Goal: Task Accomplishment & Management: Manage account settings

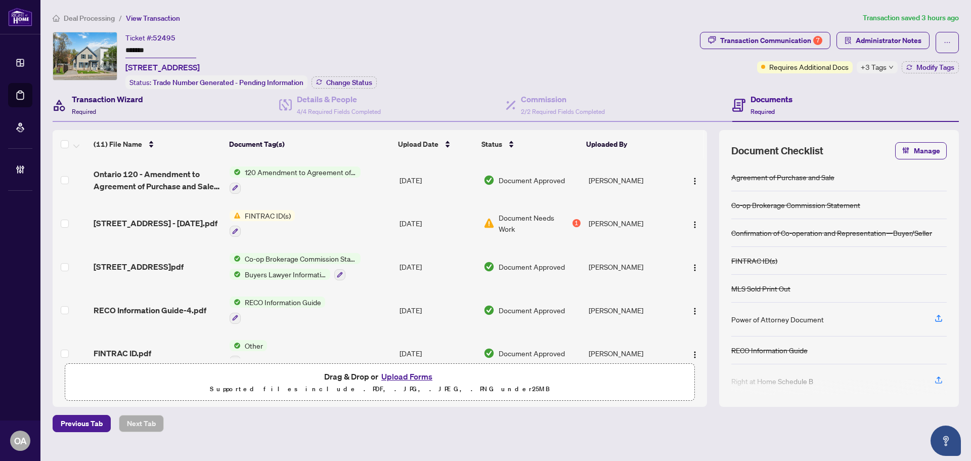
click at [111, 104] on div "Transaction Wizard Required" at bounding box center [107, 105] width 71 height 24
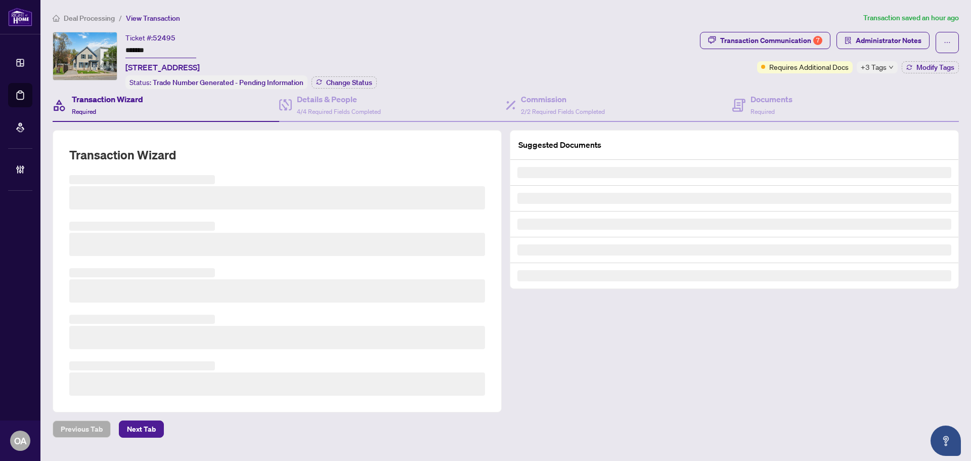
click at [434, 44] on div "Ticket #: 52495 ******* 183 Augusta St, Ottawa, Ontario K1N 8B9, Canada Status:…" at bounding box center [374, 60] width 643 height 57
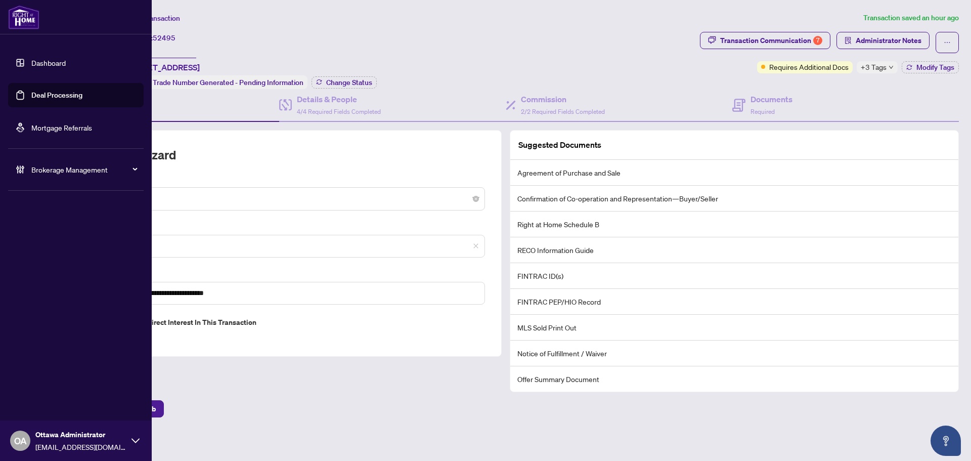
click at [31, 91] on link "Deal Processing" at bounding box center [56, 95] width 51 height 9
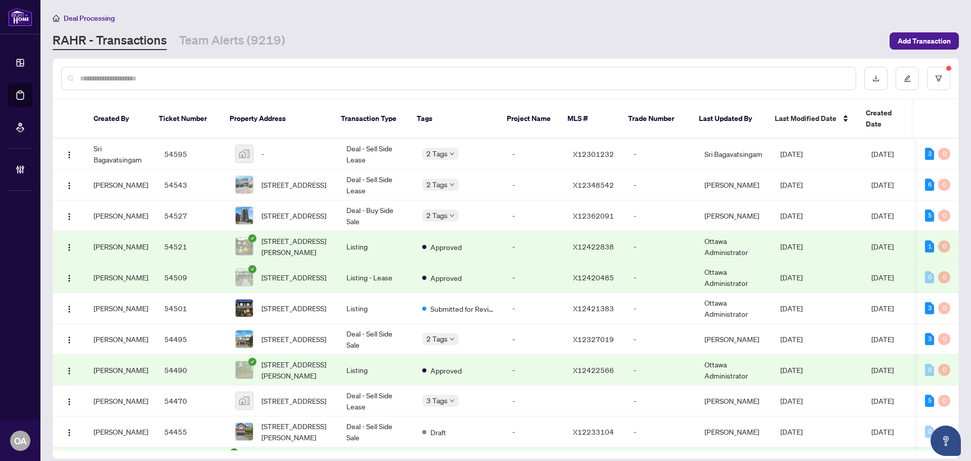
click at [680, 74] on input "text" at bounding box center [464, 78] width 768 height 11
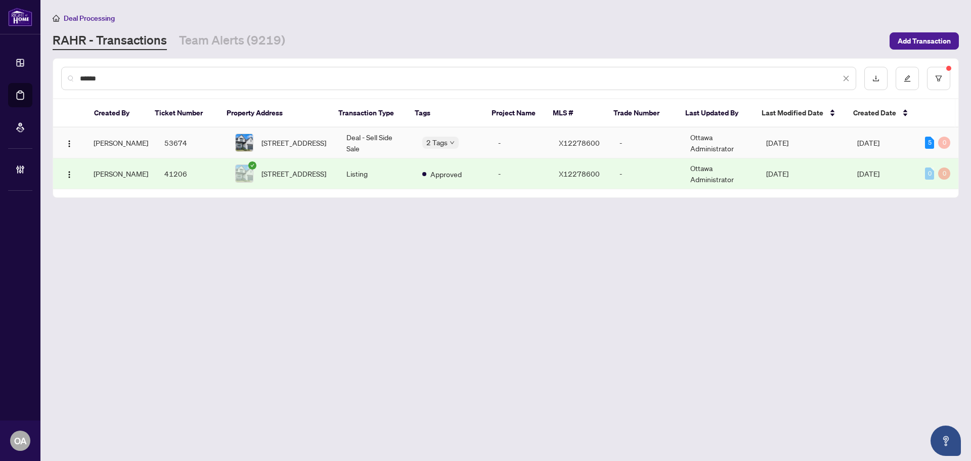
type input "******"
click at [305, 147] on span "725 Squirrel Hill Dr, Kingston, Ontario K7P 0N4, Canada" at bounding box center [293, 142] width 65 height 11
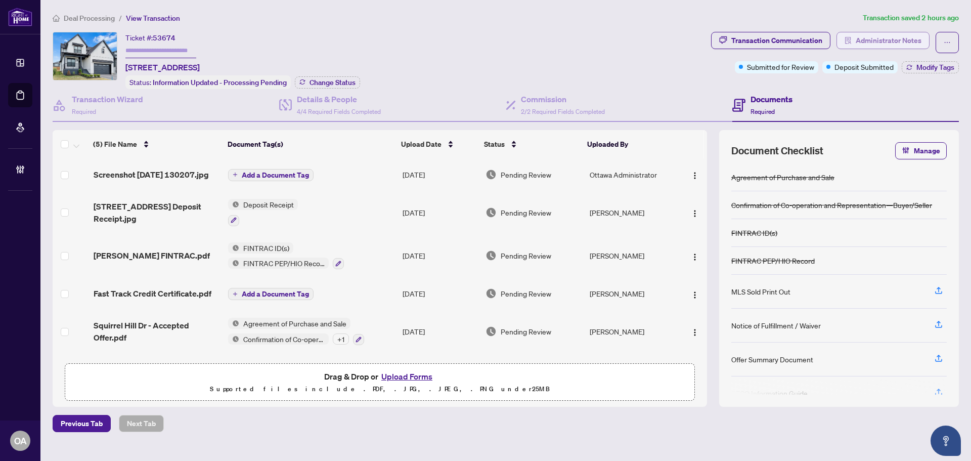
click at [885, 36] on span "Administrator Notes" at bounding box center [889, 40] width 66 height 16
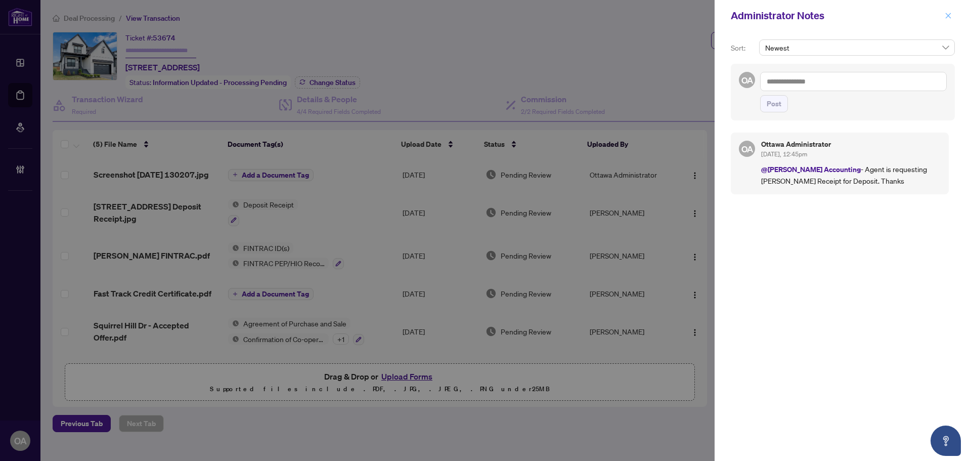
click at [947, 17] on icon "close" at bounding box center [948, 15] width 7 height 7
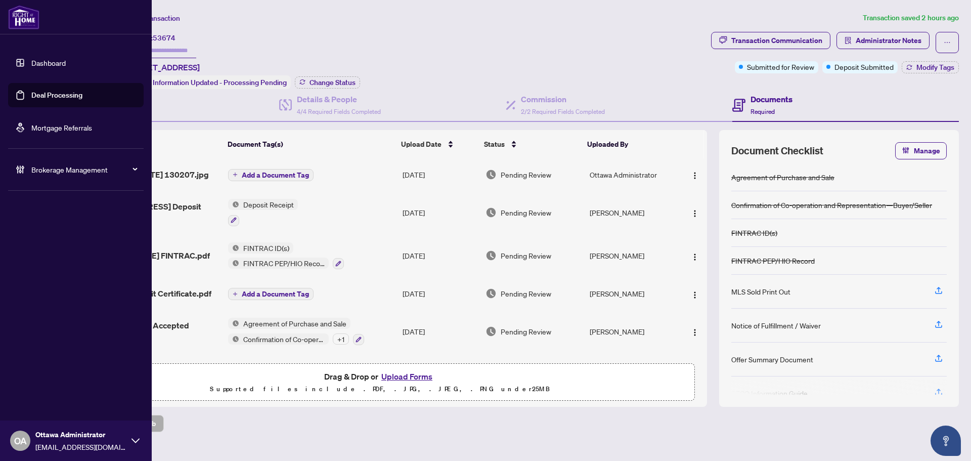
click at [50, 95] on link "Deal Processing" at bounding box center [56, 95] width 51 height 9
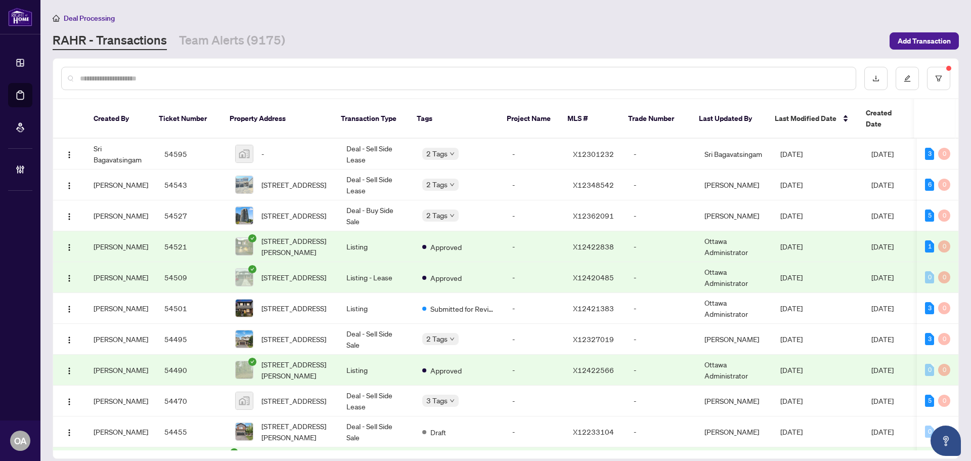
click at [206, 79] on input "text" at bounding box center [464, 78] width 768 height 11
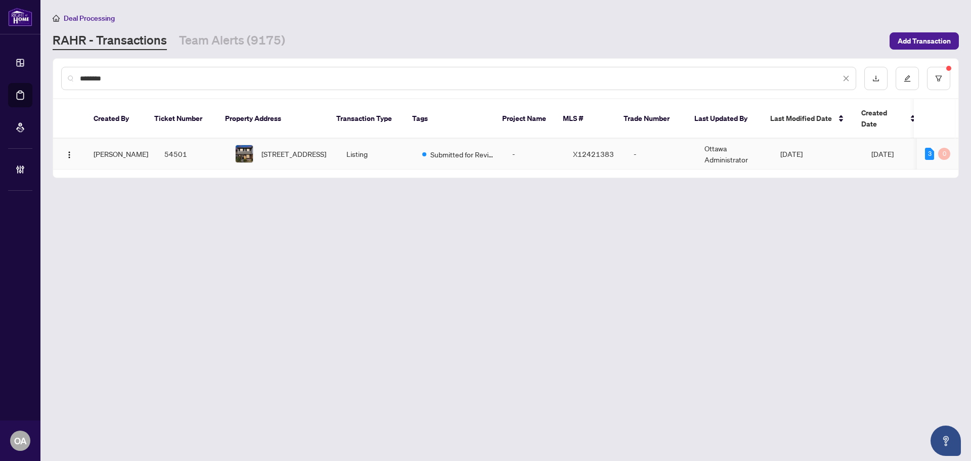
type input "********"
click at [276, 148] on span "3 Monterey Dr, Ottawa, Ontario K2H 7A9, Canada" at bounding box center [293, 153] width 65 height 11
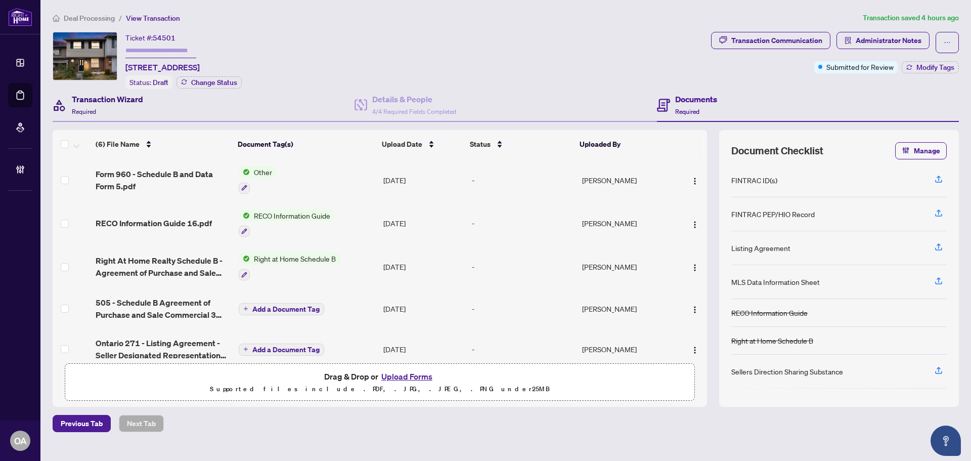
click at [100, 96] on h4 "Transaction Wizard" at bounding box center [107, 99] width 71 height 12
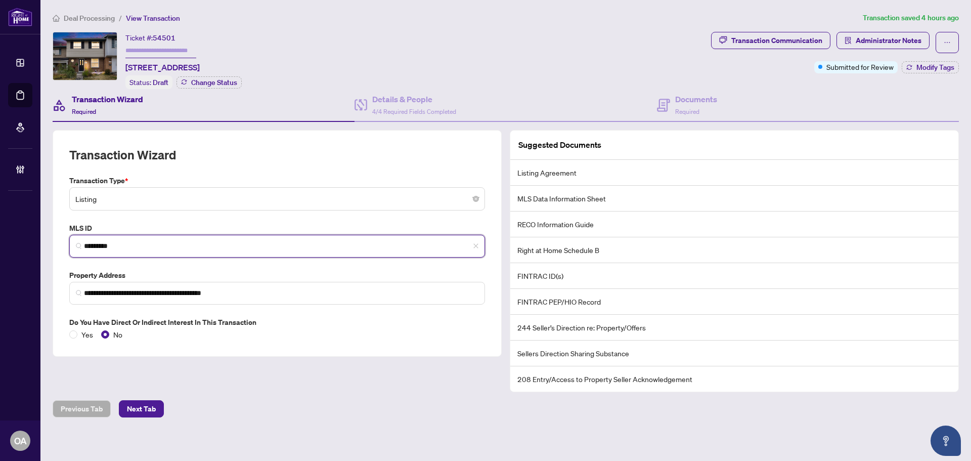
drag, startPoint x: 133, startPoint y: 241, endPoint x: 59, endPoint y: 238, distance: 74.4
click at [59, 238] on div "**********" at bounding box center [277, 243] width 449 height 227
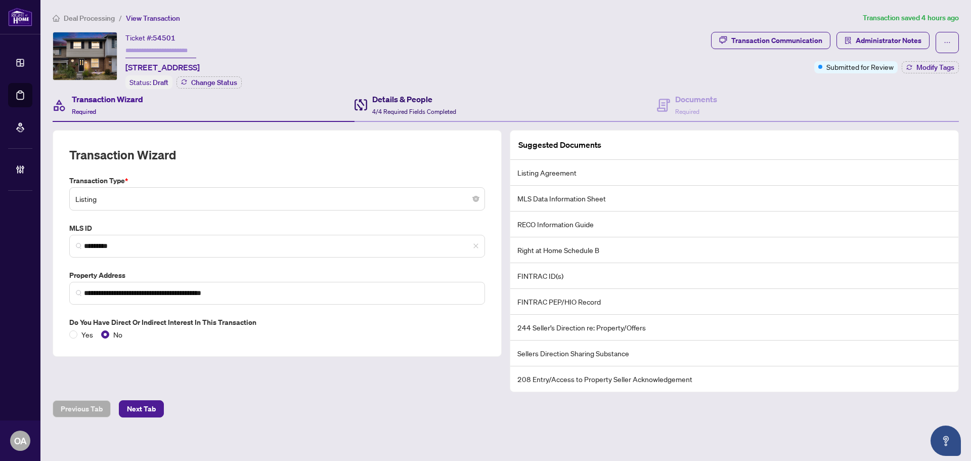
drag, startPoint x: 963, startPoint y: 200, endPoint x: 631, endPoint y: 103, distance: 346.6
click at [409, 101] on h4 "Details & People" at bounding box center [414, 99] width 84 height 12
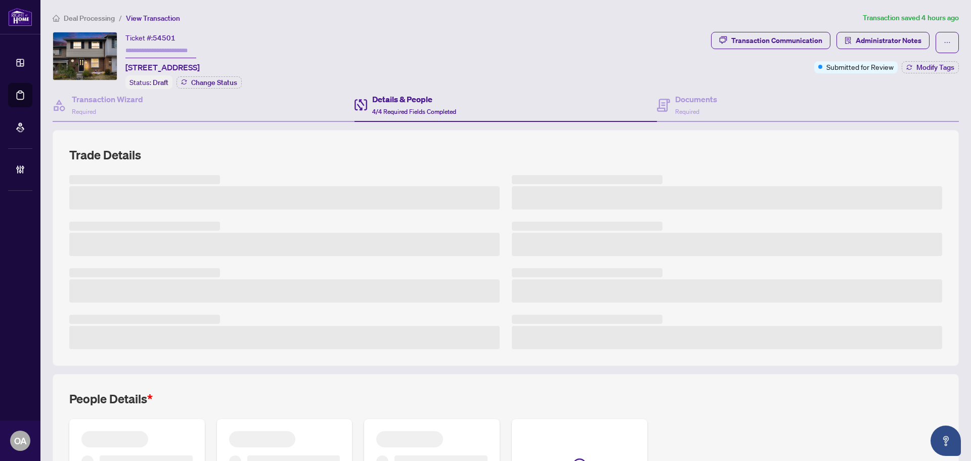
click at [417, 103] on h4 "Details & People" at bounding box center [414, 99] width 84 height 12
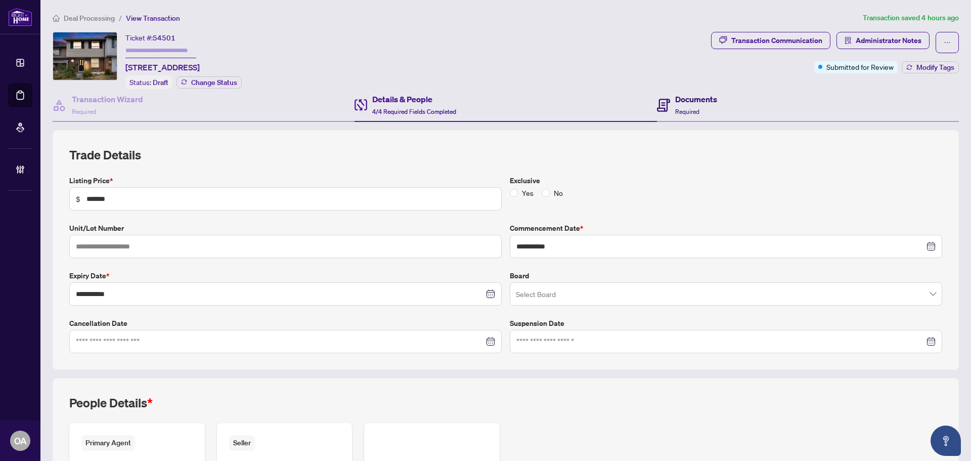
click at [675, 100] on h4 "Documents" at bounding box center [696, 99] width 42 height 12
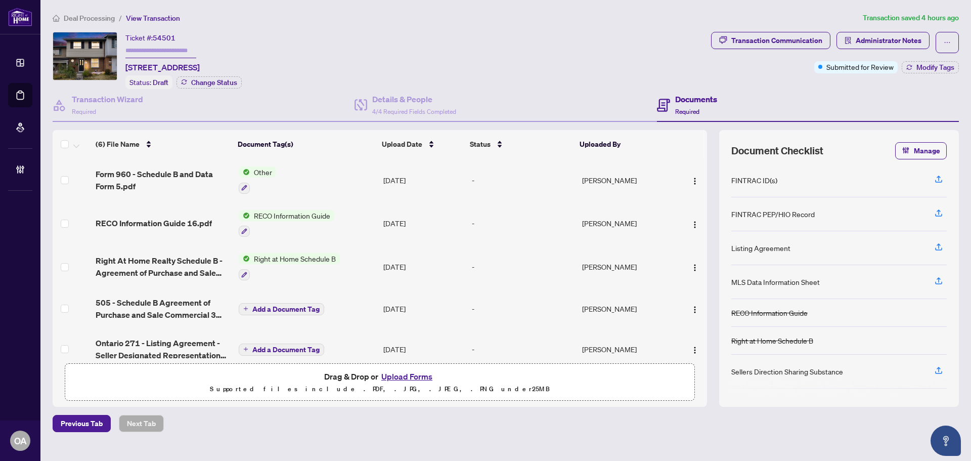
click at [110, 302] on span "505 - Schedule B Agreement of Purchase and Sale Commercial 3 1.pdf" at bounding box center [163, 308] width 135 height 24
click at [127, 306] on span "505 - Schedule B Agreement of Purchase and Sale Commercial 3 1.pdf" at bounding box center [163, 308] width 135 height 24
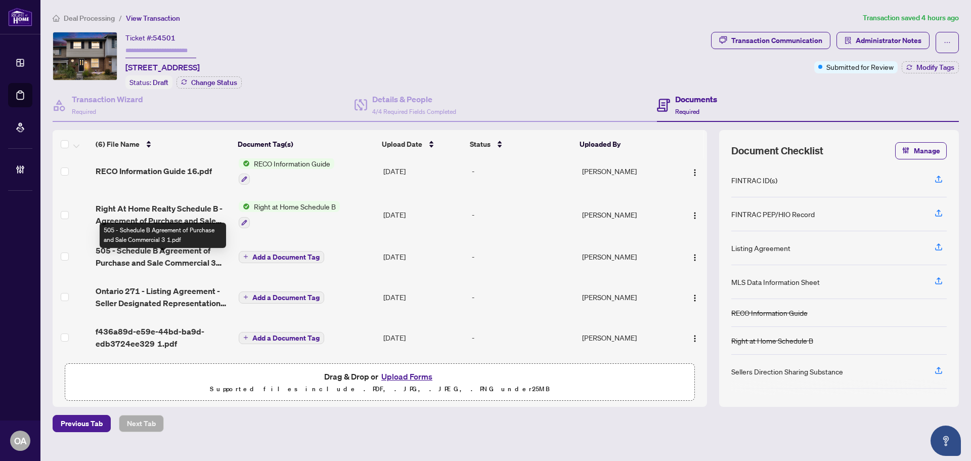
scroll to position [55, 0]
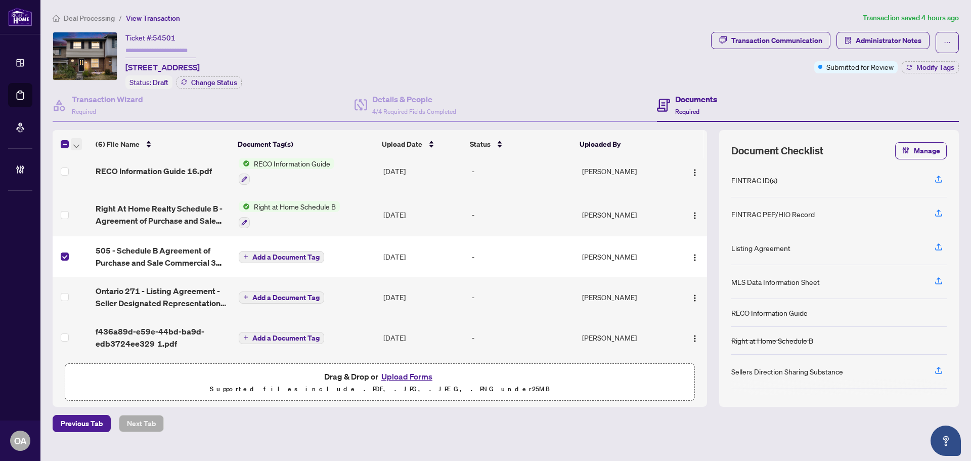
click at [76, 144] on icon "button" at bounding box center [76, 146] width 6 height 4
click at [97, 194] on span "Archive Selected" at bounding box center [124, 193] width 90 height 11
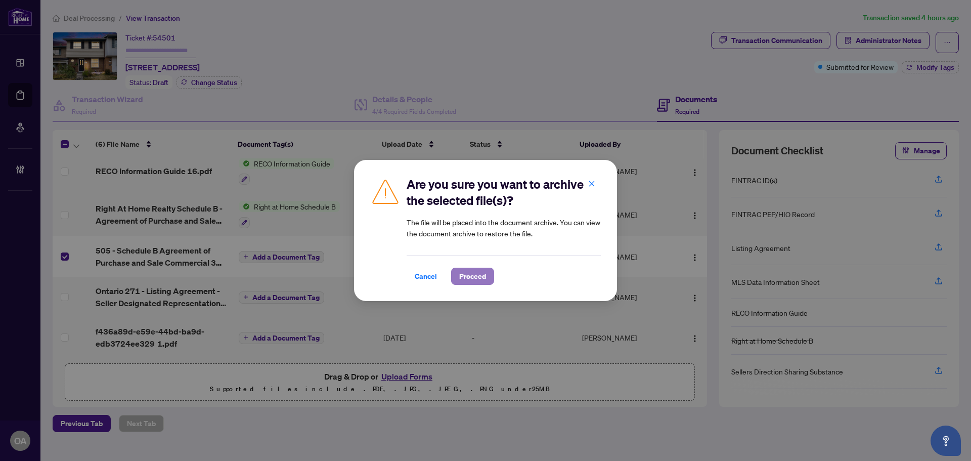
click at [476, 276] on span "Proceed" at bounding box center [472, 276] width 27 height 16
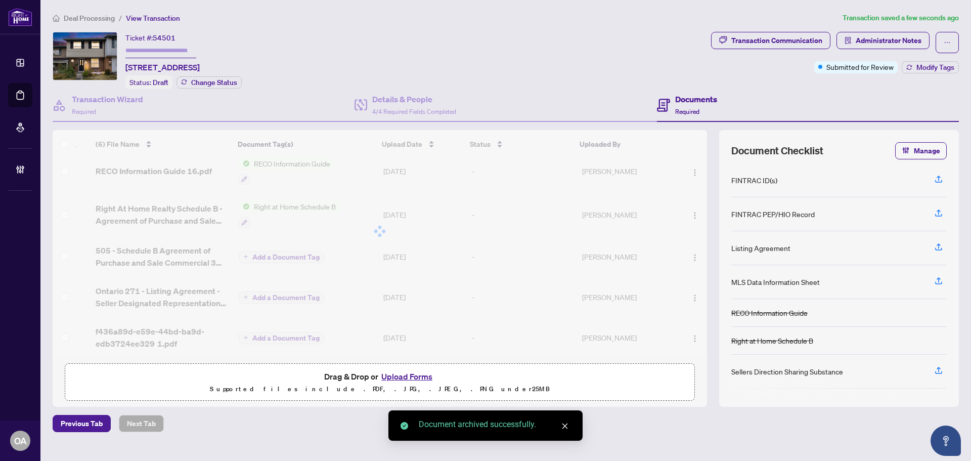
scroll to position [14, 0]
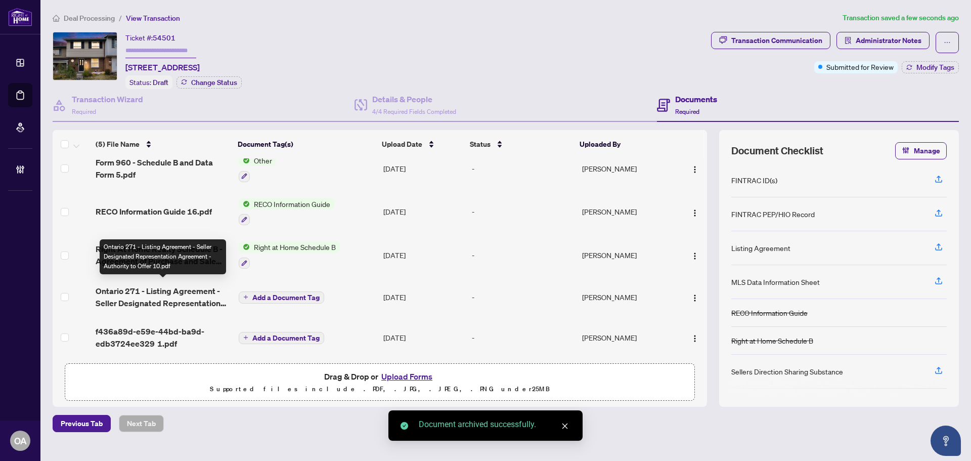
click at [193, 285] on span "Ontario 271 - Listing Agreement - Seller Designated Representation Agreement - …" at bounding box center [163, 297] width 135 height 24
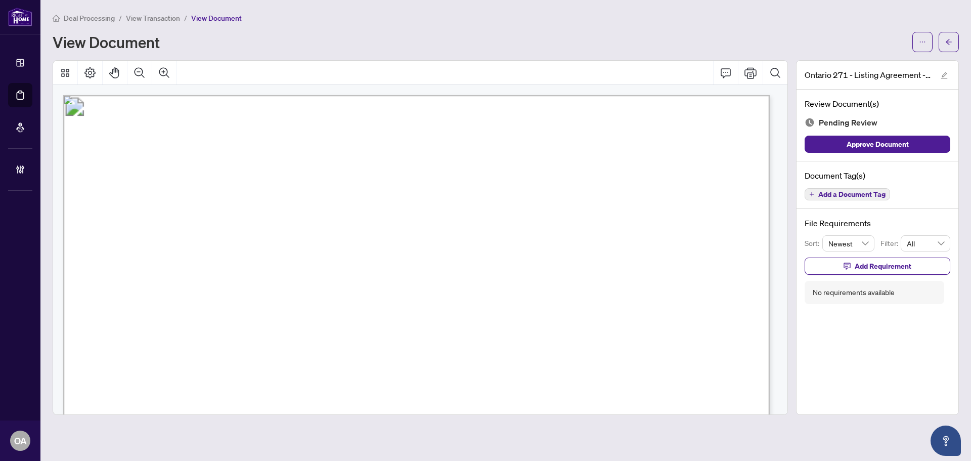
drag, startPoint x: 608, startPoint y: 311, endPoint x: 338, endPoint y: 311, distance: 270.0
click at [338, 95] on p "Form 271 Revised 2025 Page 1 of 4 The trademarks REALTOR®, REALTORS®, MLS®, Mul…" at bounding box center [869, 95] width 1613 height 0
click at [342, 313] on span "Fawzia Zamani & Misbah Arif Wadhera" at bounding box center [254, 310] width 175 height 11
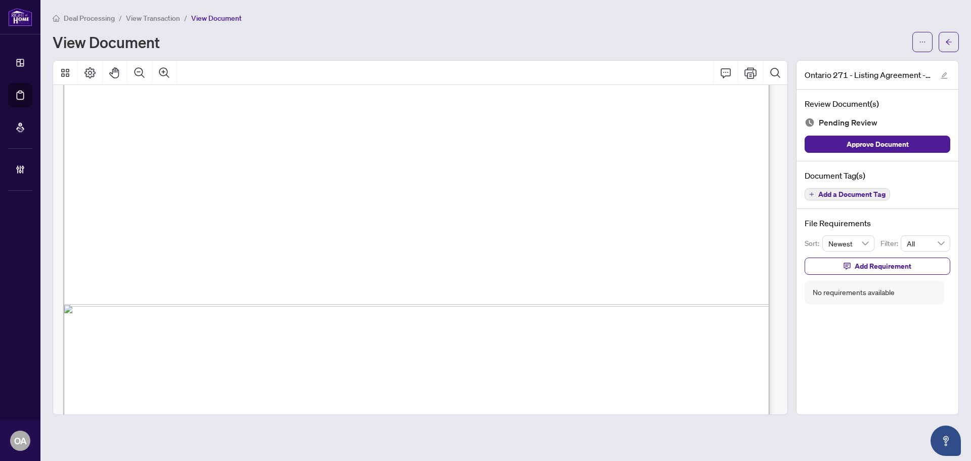
scroll to position [3417, 0]
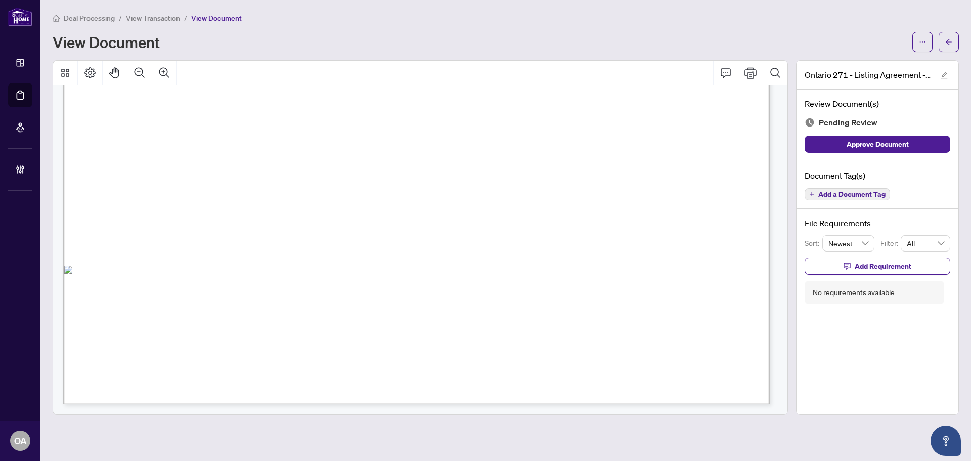
click at [829, 196] on span "Add a Document Tag" at bounding box center [851, 194] width 67 height 7
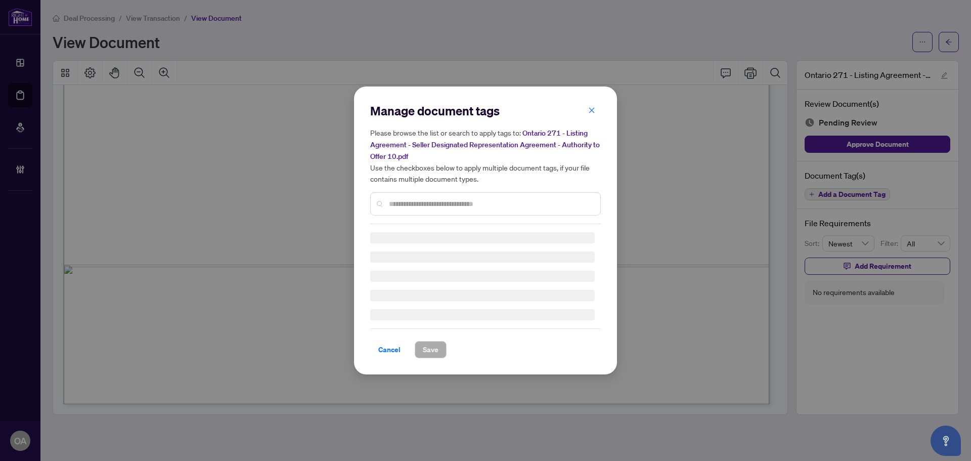
click at [439, 202] on div "Manage document tags Please browse the list or search to apply tags to: Ontario…" at bounding box center [485, 163] width 231 height 121
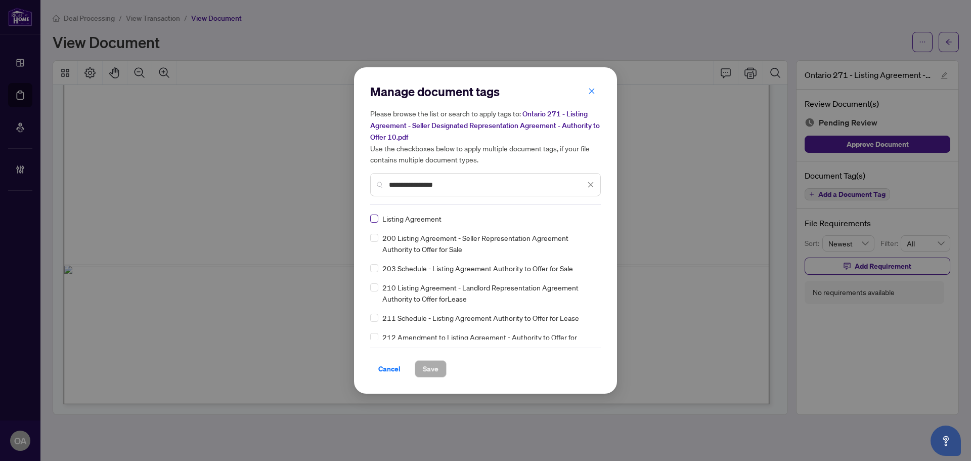
type input "**********"
click at [429, 365] on span "Save" at bounding box center [431, 369] width 16 height 16
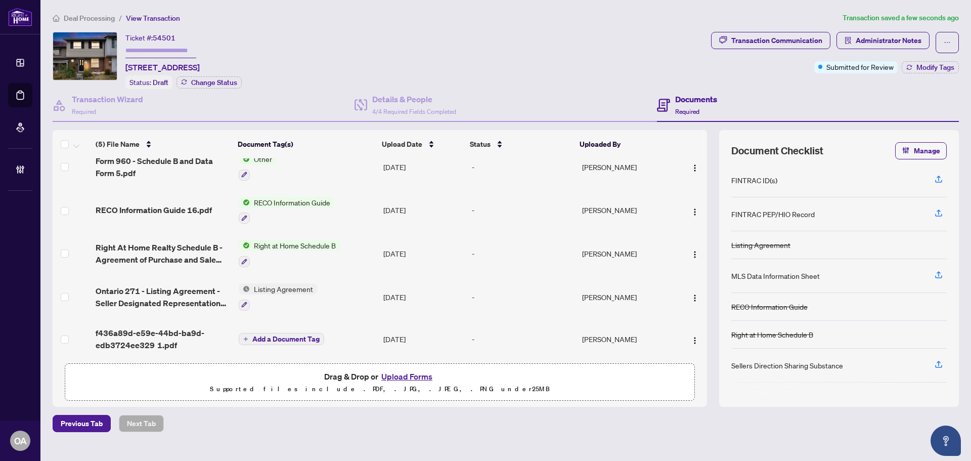
scroll to position [17, 0]
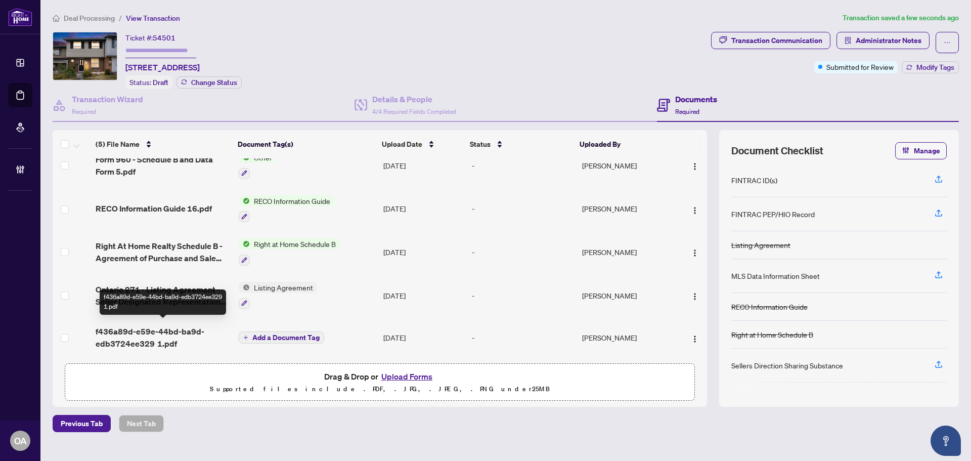
click at [181, 334] on span "f436a89d-e59e-44bd-ba9d-edb3724ee329 1.pdf" at bounding box center [163, 337] width 135 height 24
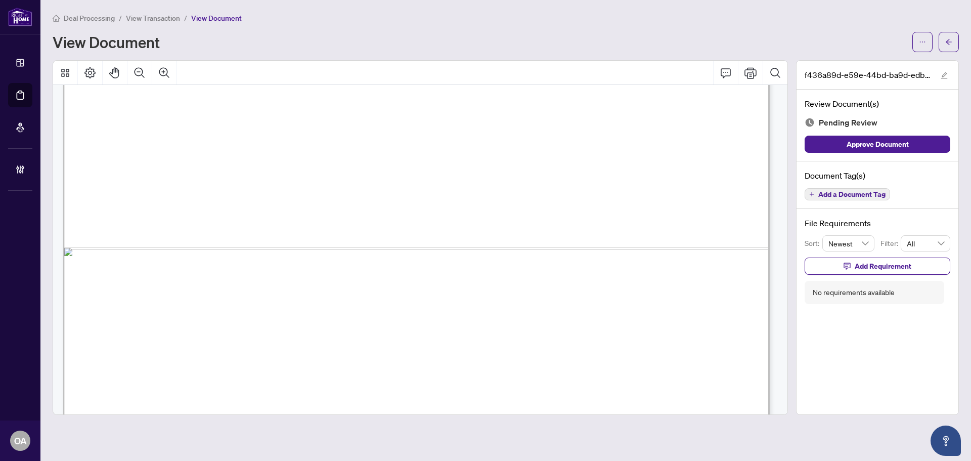
scroll to position [690, 0]
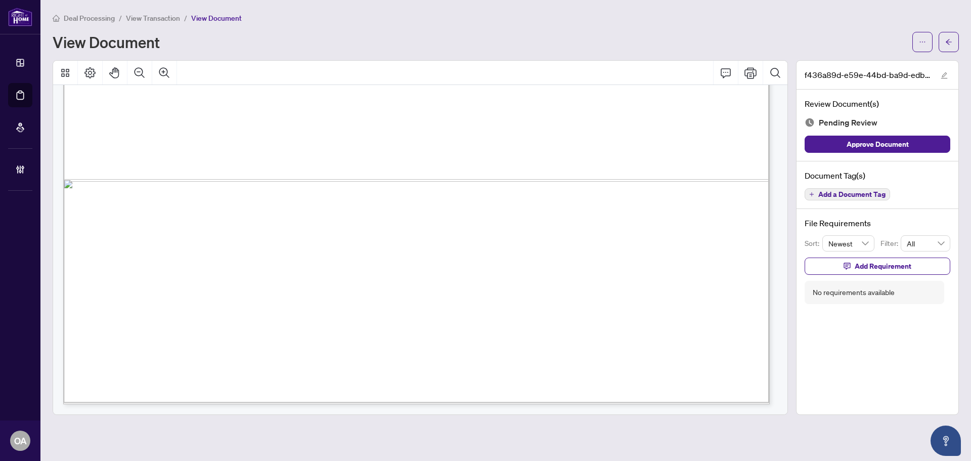
click at [825, 189] on button "Add a Document Tag" at bounding box center [847, 194] width 85 height 12
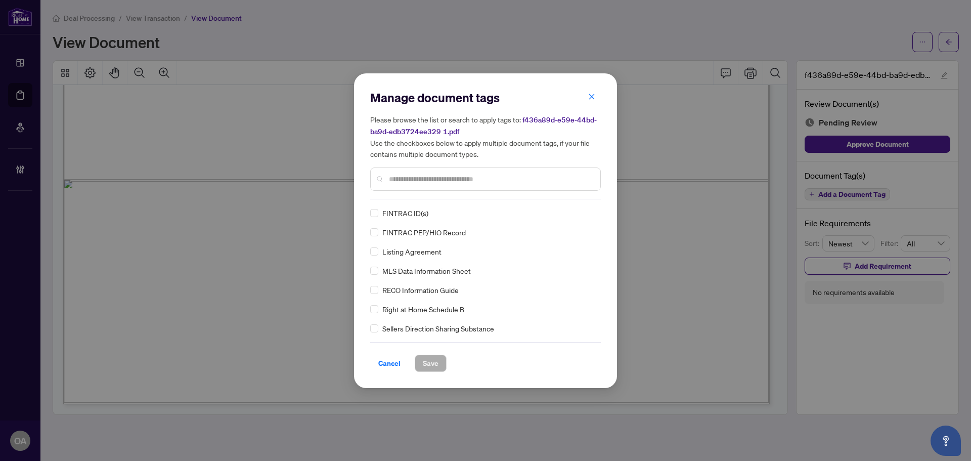
click at [399, 179] on input "text" at bounding box center [490, 178] width 203 height 11
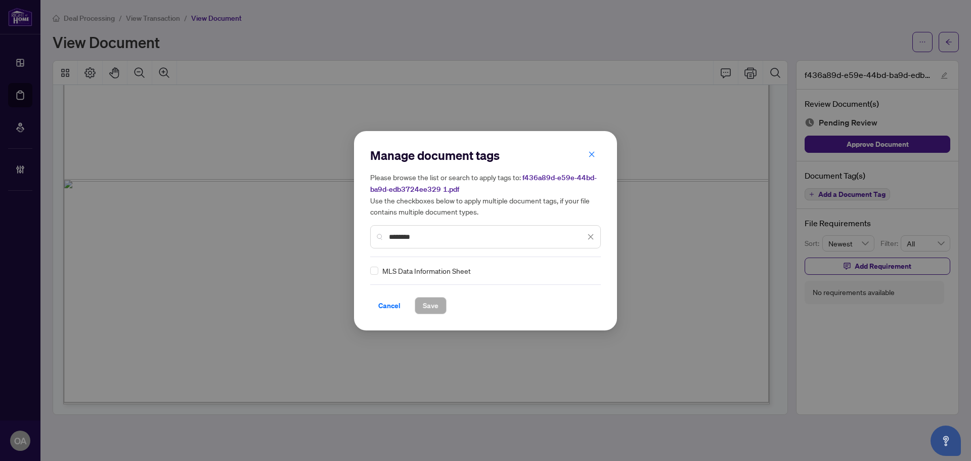
type input "********"
click at [588, 270] on icon at bounding box center [591, 271] width 6 height 4
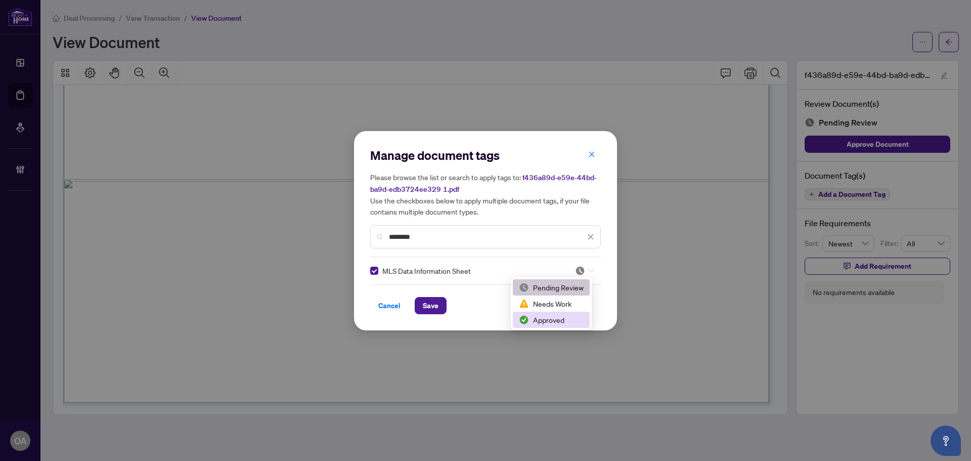
click at [536, 323] on div "Approved" at bounding box center [551, 319] width 65 height 11
click at [437, 306] on span "Save" at bounding box center [431, 305] width 16 height 16
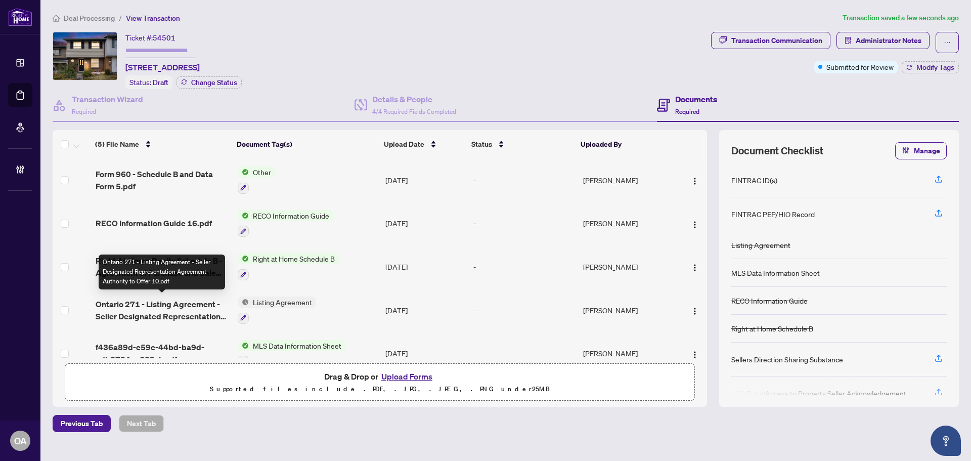
click at [149, 309] on span "Ontario 271 - Listing Agreement - Seller Designated Representation Agreement - …" at bounding box center [163, 310] width 134 height 24
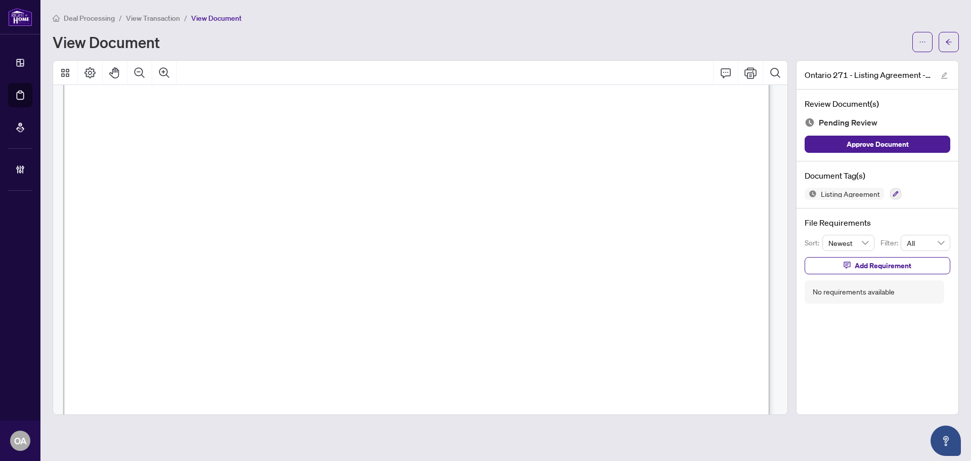
scroll to position [152, 0]
click at [895, 191] on icon "button" at bounding box center [896, 194] width 6 height 6
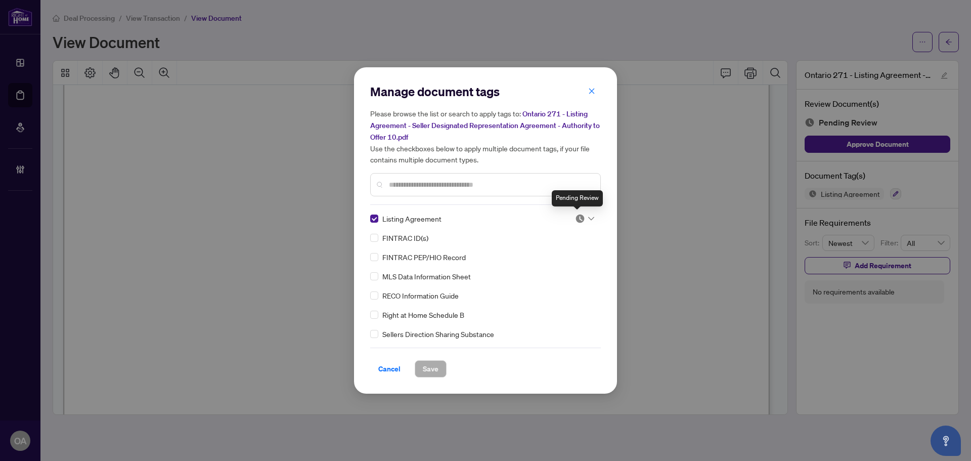
click at [588, 217] on icon at bounding box center [591, 219] width 6 height 4
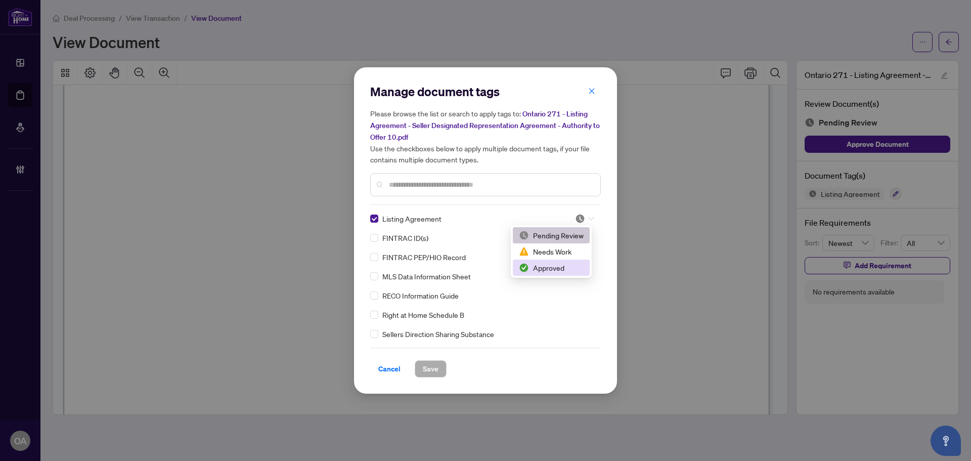
click at [552, 267] on div "Approved" at bounding box center [551, 267] width 65 height 11
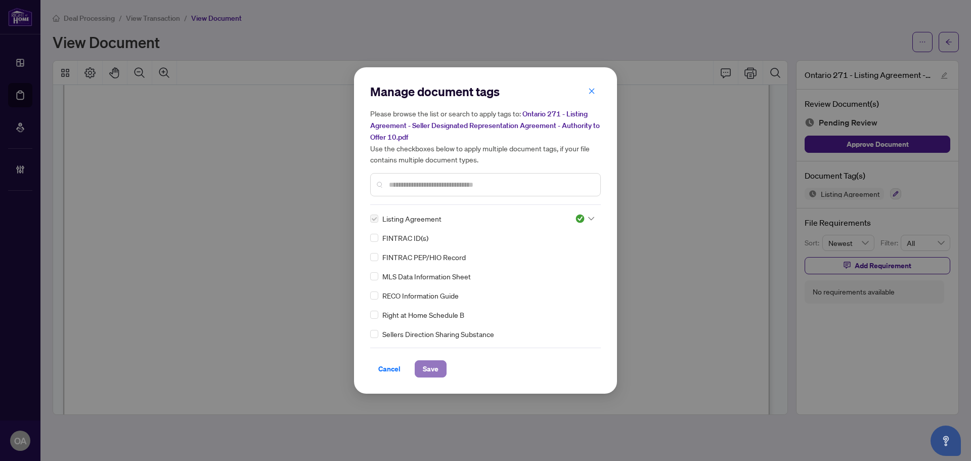
click at [429, 368] on span "Save" at bounding box center [431, 369] width 16 height 16
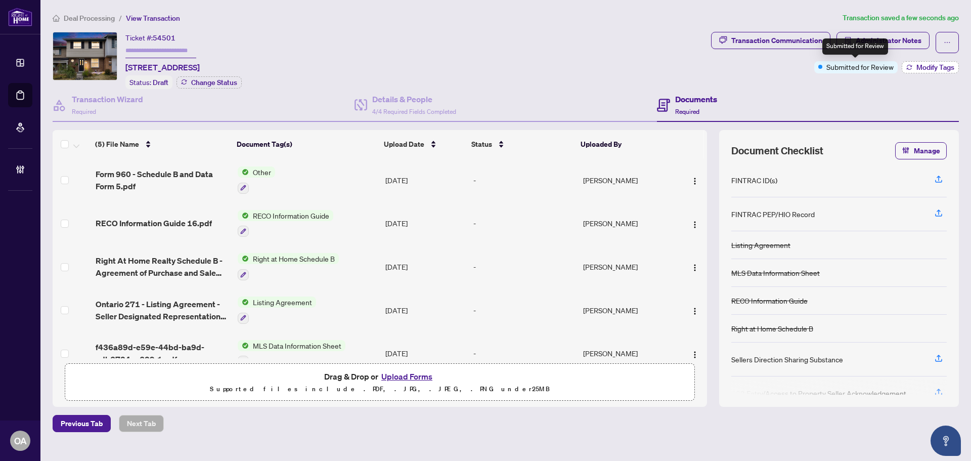
click at [923, 66] on span "Modify Tags" at bounding box center [935, 67] width 38 height 7
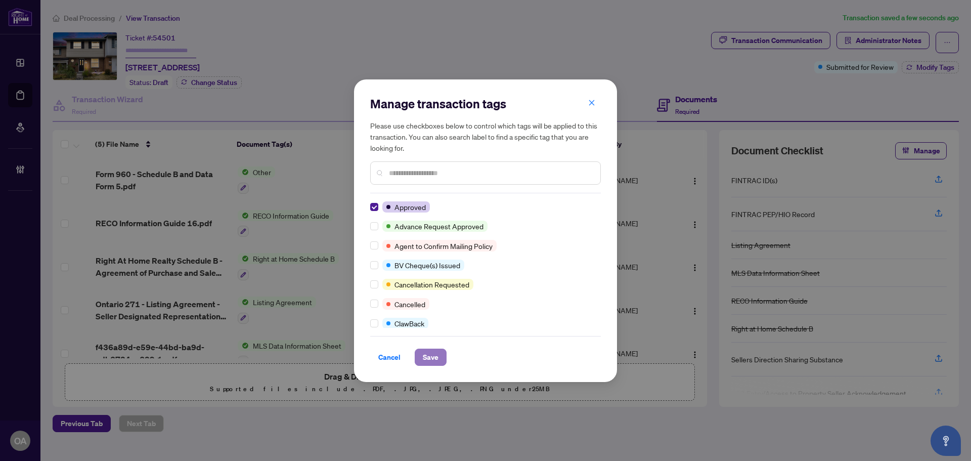
click at [432, 353] on span "Save" at bounding box center [431, 357] width 16 height 16
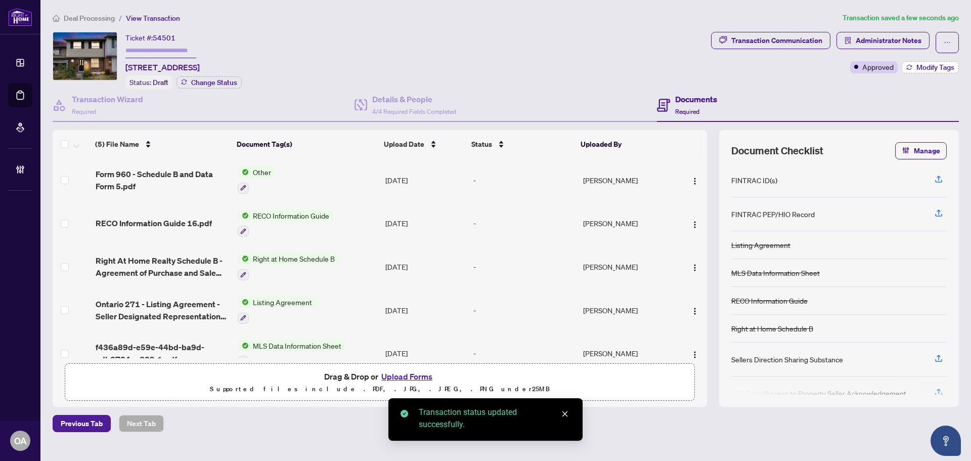
click at [946, 67] on span "Modify Tags" at bounding box center [935, 67] width 38 height 7
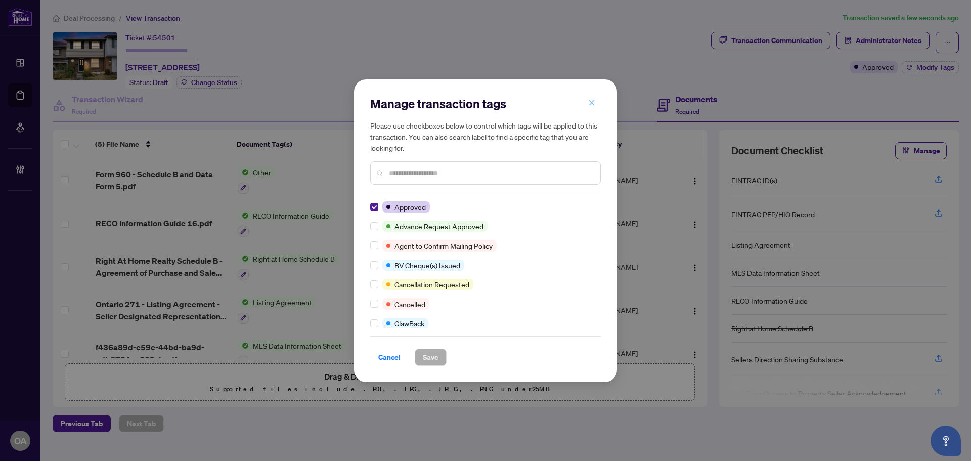
click at [596, 99] on button "button" at bounding box center [592, 103] width 20 height 17
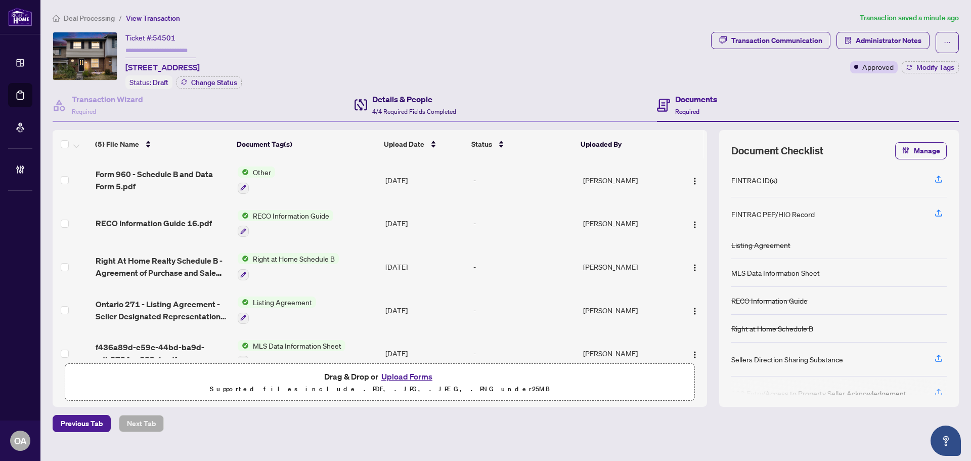
drag, startPoint x: 427, startPoint y: 115, endPoint x: 405, endPoint y: 92, distance: 31.8
click at [427, 115] on div "Details & People 4/4 Required Fields Completed" at bounding box center [414, 105] width 84 height 24
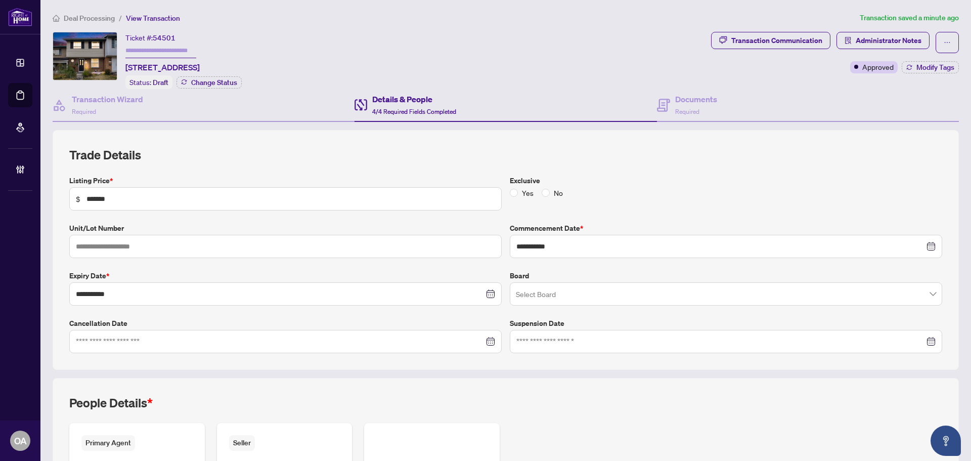
click at [385, 99] on h4 "Details & People" at bounding box center [414, 99] width 84 height 12
click at [666, 50] on div "Ticket #: 54501 3 Monterey Dr, Ottawa, Ontario K2H 7A9, Canada Status: Draft Ch…" at bounding box center [380, 60] width 654 height 57
drag, startPoint x: 939, startPoint y: 41, endPoint x: 938, endPoint y: 30, distance: 10.7
click at [944, 41] on icon "ellipsis" at bounding box center [947, 42] width 7 height 7
click at [867, 114] on span "Submit for Completion" at bounding box center [904, 113] width 77 height 11
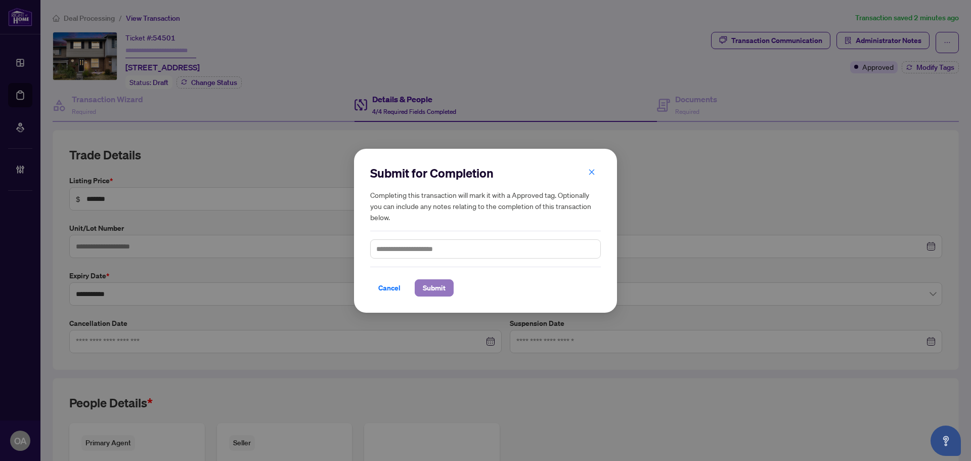
click at [429, 280] on span "Submit" at bounding box center [434, 288] width 23 height 16
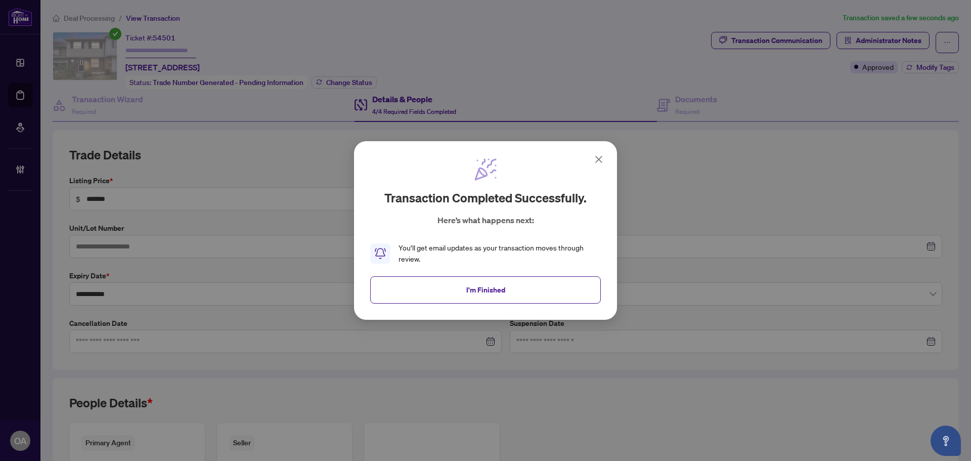
drag, startPoint x: 528, startPoint y: 283, endPoint x: 397, endPoint y: 171, distance: 172.6
click at [524, 275] on div "Transaction completed successfully. Here’s what happens next: You’ll get email …" at bounding box center [485, 230] width 231 height 147
click at [465, 288] on button "I'm Finished" at bounding box center [485, 289] width 231 height 27
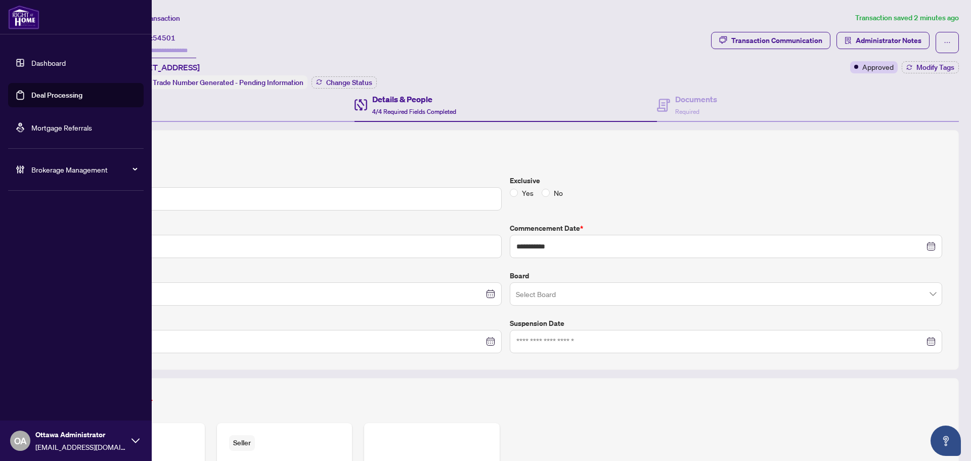
click at [53, 98] on link "Deal Processing" at bounding box center [56, 95] width 51 height 9
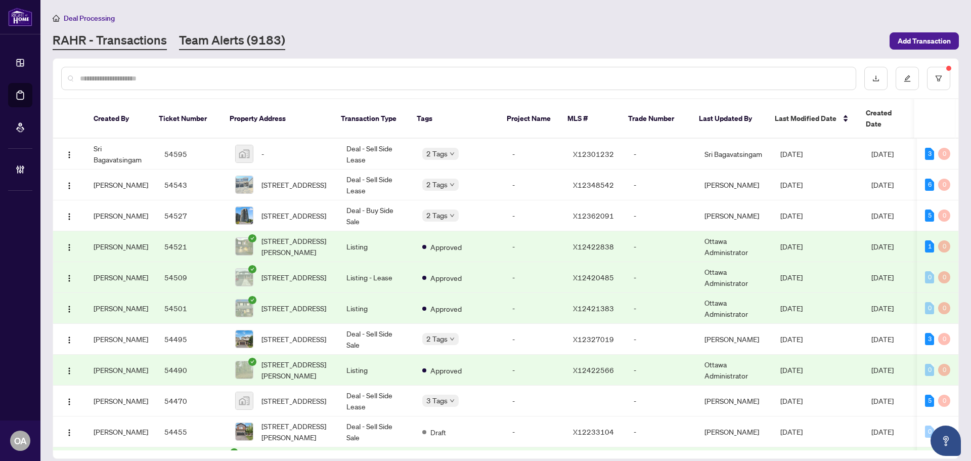
click at [237, 32] on link "Team Alerts (9183)" at bounding box center [232, 41] width 106 height 18
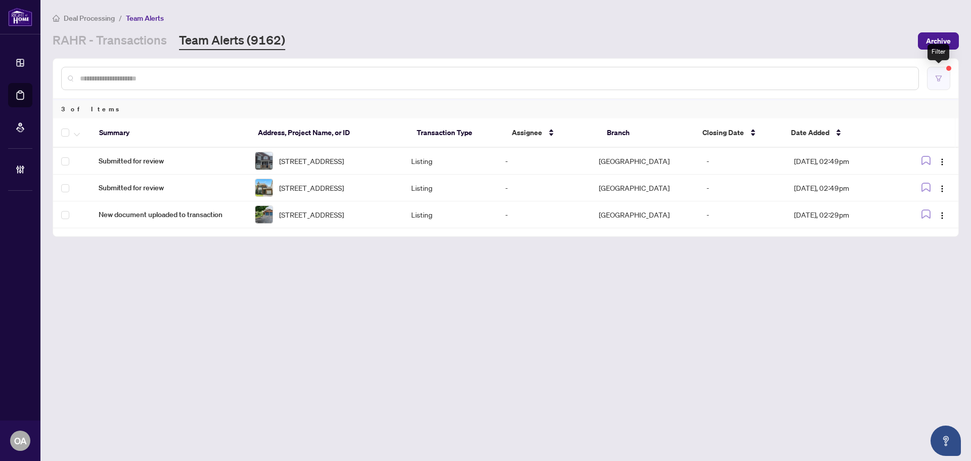
click at [943, 78] on button "button" at bounding box center [938, 78] width 23 height 23
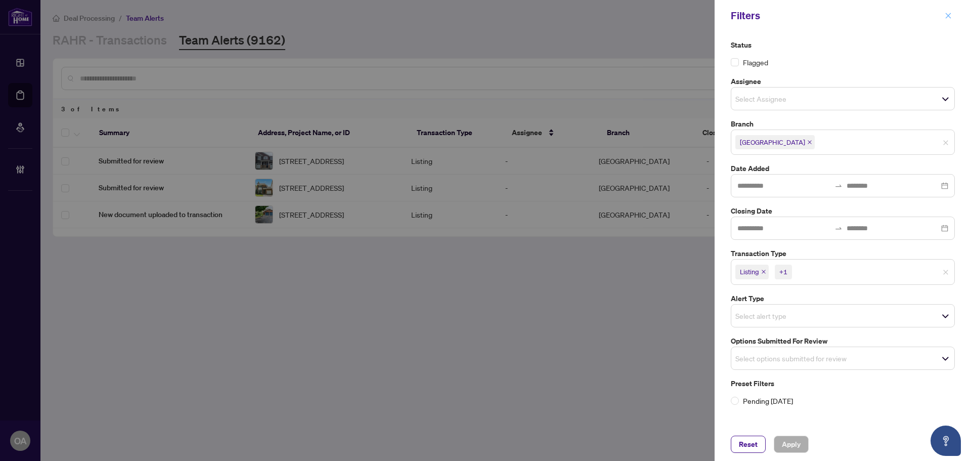
click at [950, 16] on icon "close" at bounding box center [948, 15] width 7 height 7
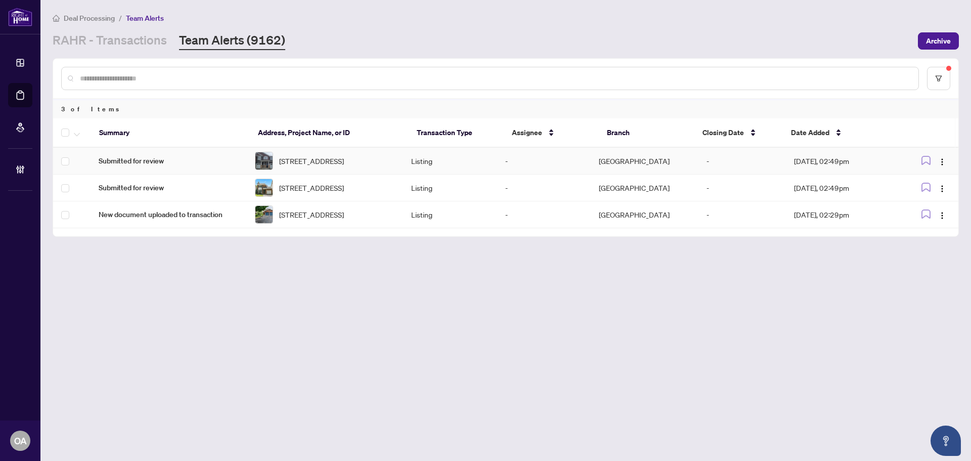
click at [153, 151] on td "Submitted for review" at bounding box center [169, 161] width 156 height 27
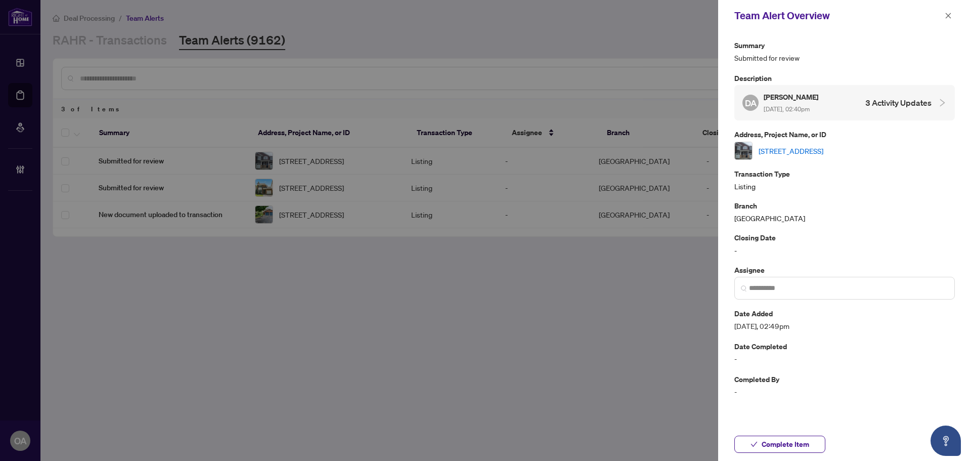
click at [823, 149] on link "713 PERSEUS Ave, Ottawa, Ontario K2J 3V5, Canada" at bounding box center [791, 150] width 65 height 11
click at [945, 16] on icon "close" at bounding box center [948, 15] width 7 height 7
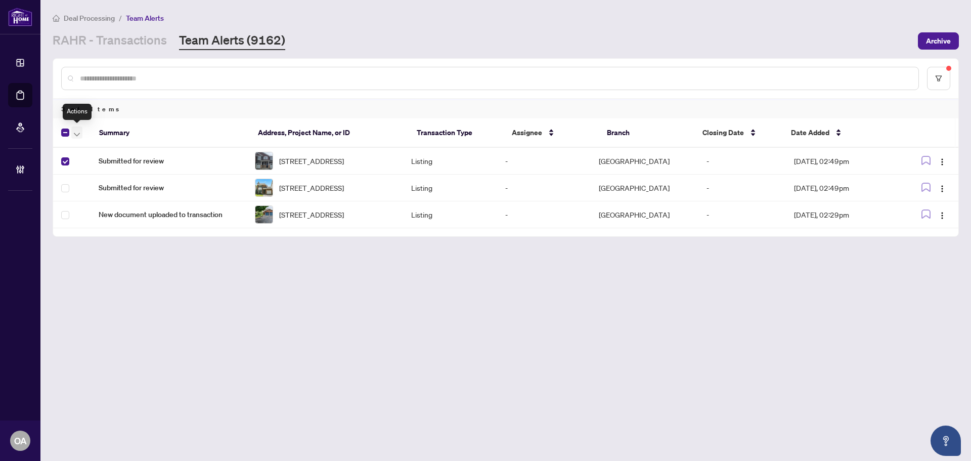
click at [75, 129] on span "button" at bounding box center [77, 132] width 6 height 11
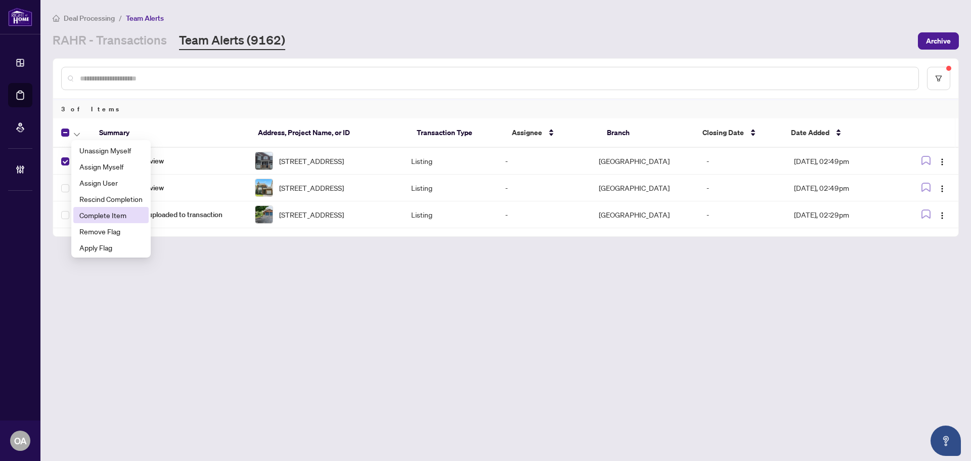
click at [93, 214] on span "Complete Item" at bounding box center [110, 214] width 63 height 11
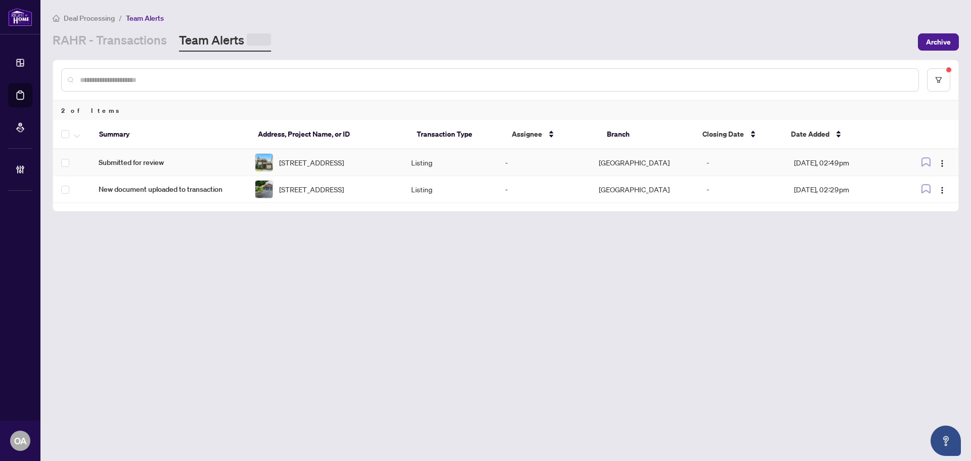
click at [205, 161] on span "Submitted for review" at bounding box center [169, 162] width 140 height 11
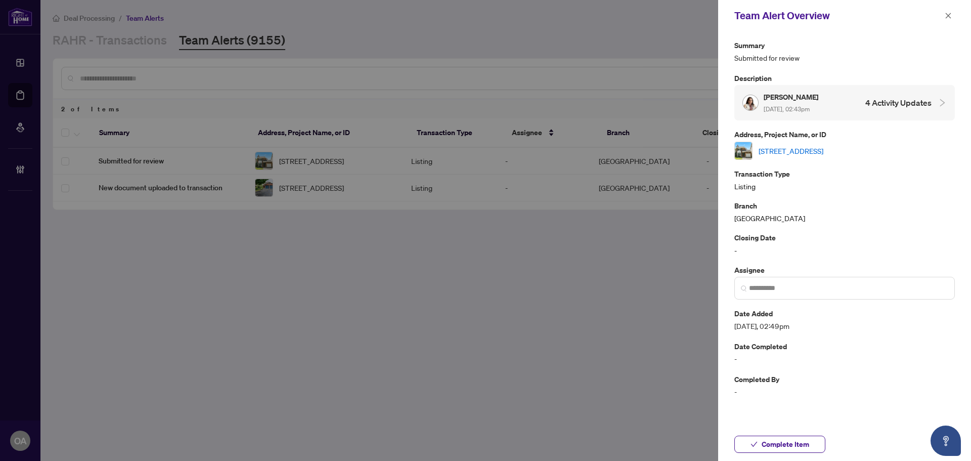
click at [777, 149] on link "3142 Dumaurier Ave, Ottawa, Ontario K2B 8R1, Canada" at bounding box center [791, 150] width 65 height 11
click at [947, 14] on icon "close" at bounding box center [949, 16] width 6 height 6
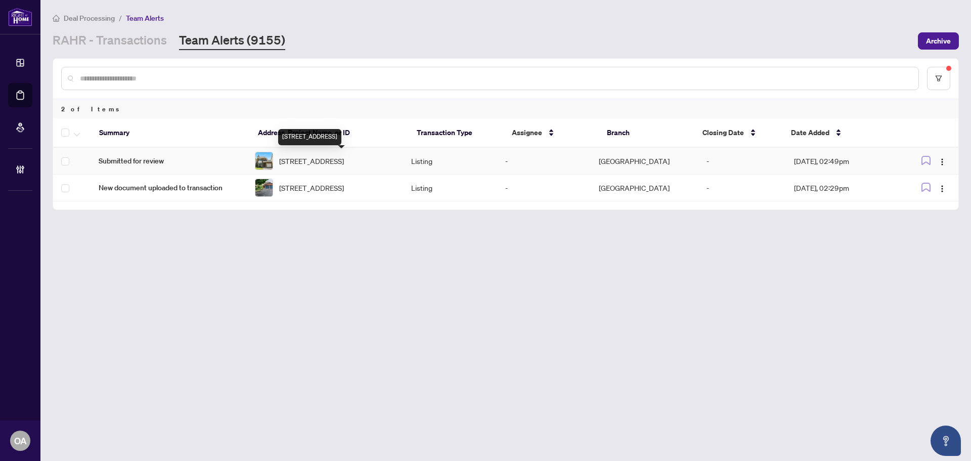
click at [312, 159] on span "3142 Dumaurier Ave, Ottawa, Ontario K2B 8R1, Canada" at bounding box center [311, 160] width 65 height 11
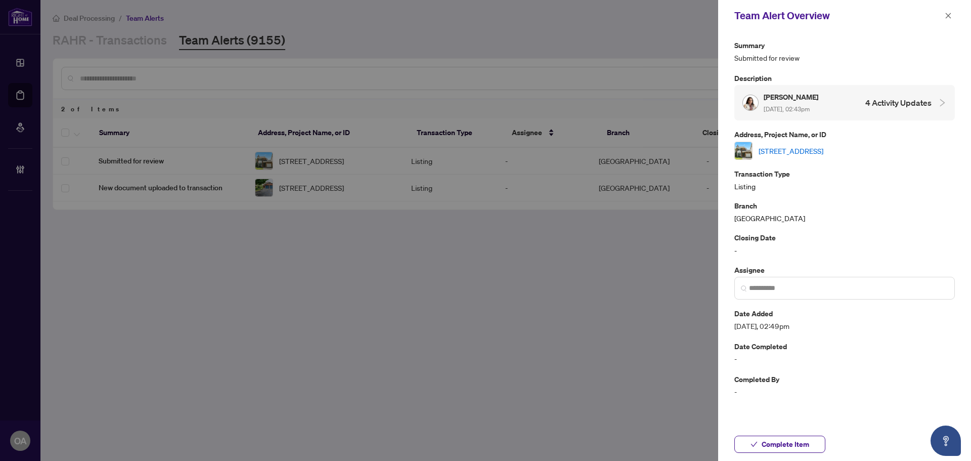
click at [823, 154] on link "3142 Dumaurier Ave, Ottawa, Ontario K2B 8R1, Canada" at bounding box center [791, 150] width 65 height 11
click at [946, 17] on icon "close" at bounding box center [948, 15] width 7 height 7
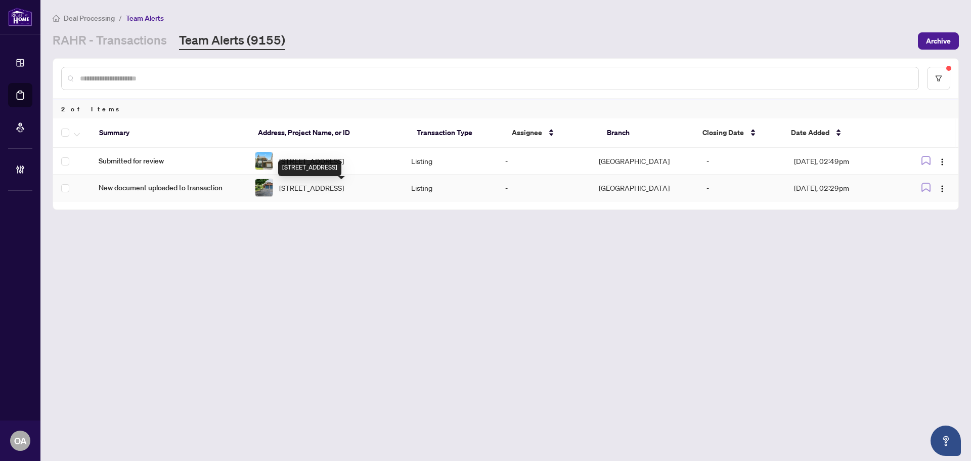
click at [332, 193] on span "[STREET_ADDRESS]" at bounding box center [311, 187] width 65 height 11
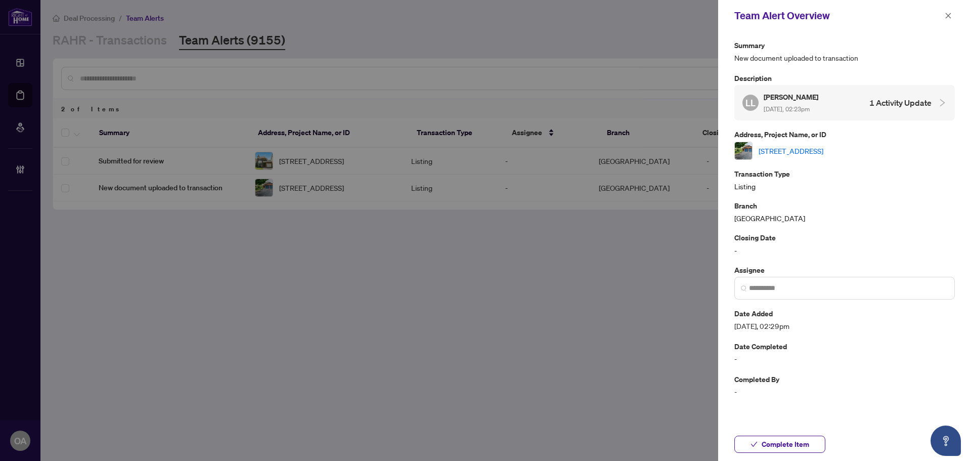
click at [788, 154] on link "[STREET_ADDRESS]" at bounding box center [791, 150] width 65 height 11
click at [949, 14] on icon "close" at bounding box center [948, 15] width 7 height 7
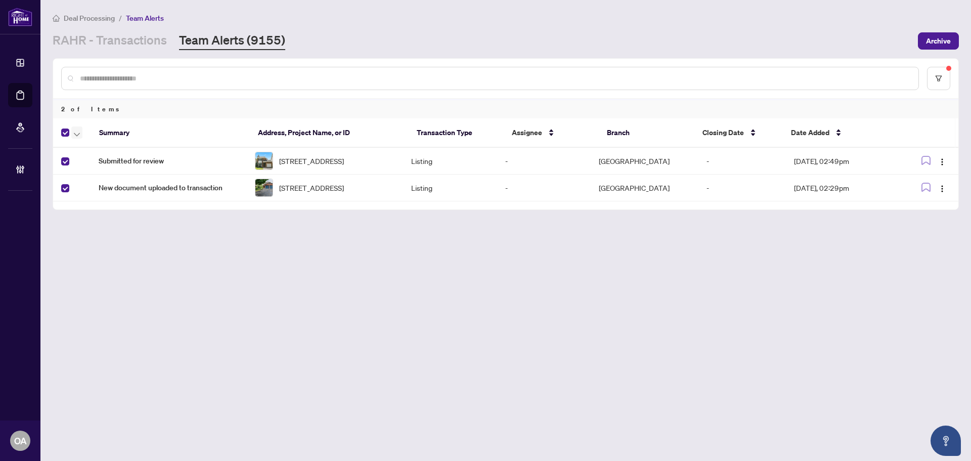
click at [79, 133] on icon "button" at bounding box center [77, 134] width 6 height 4
click at [99, 214] on span "Complete Item" at bounding box center [110, 214] width 63 height 11
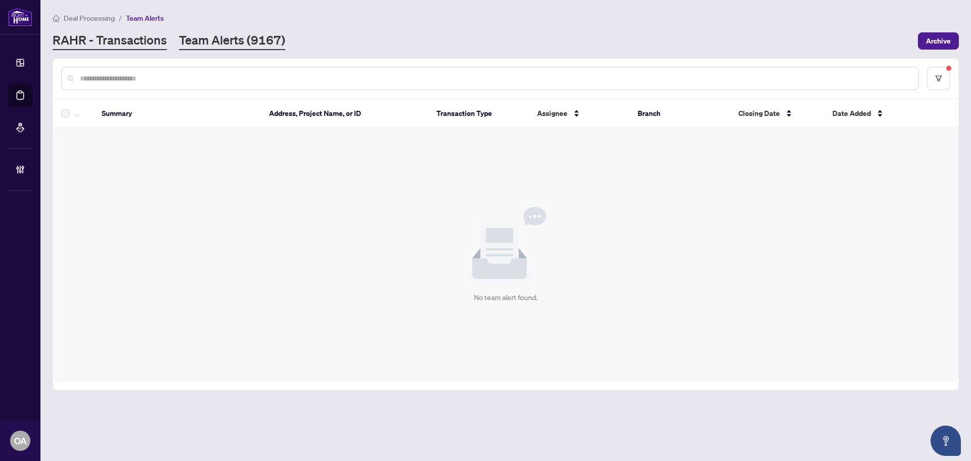
drag, startPoint x: 98, startPoint y: 28, endPoint x: 135, endPoint y: 31, distance: 37.0
click at [98, 28] on div "Deal Processing / Team Alerts RAHR - Transactions Team Alerts (9167) Archive" at bounding box center [506, 31] width 906 height 38
click at [135, 38] on link "RAHR - Transactions" at bounding box center [110, 41] width 114 height 18
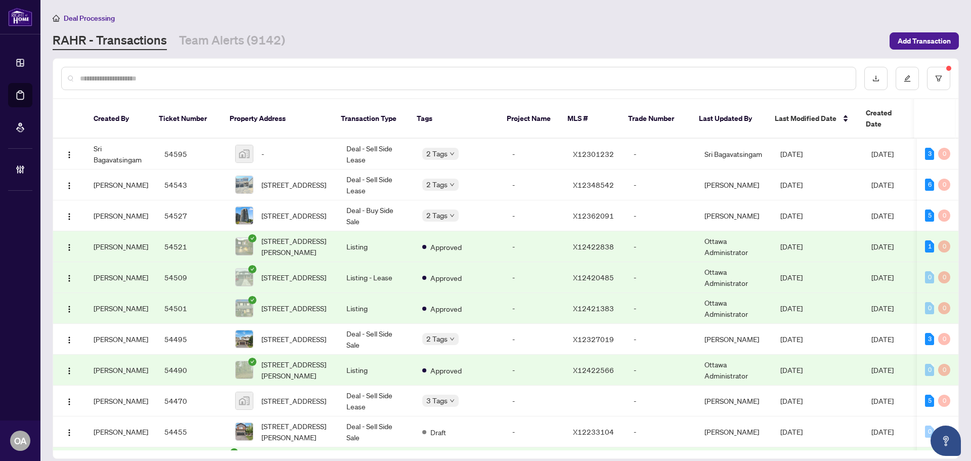
click at [219, 30] on div "Deal Processing RAHR - Transactions Team Alerts (9142) Add Transaction" at bounding box center [506, 31] width 906 height 38
click at [260, 41] on link "Team Alerts (9142)" at bounding box center [232, 41] width 106 height 18
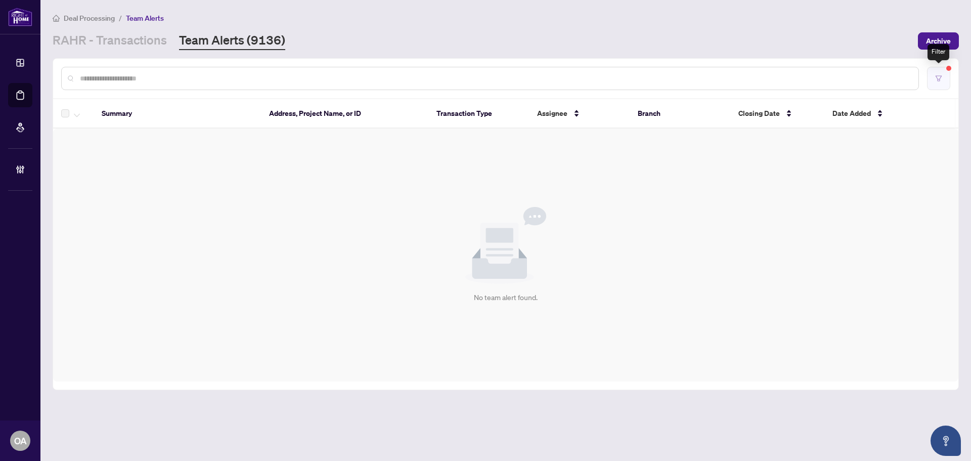
click at [939, 82] on button "button" at bounding box center [938, 78] width 23 height 23
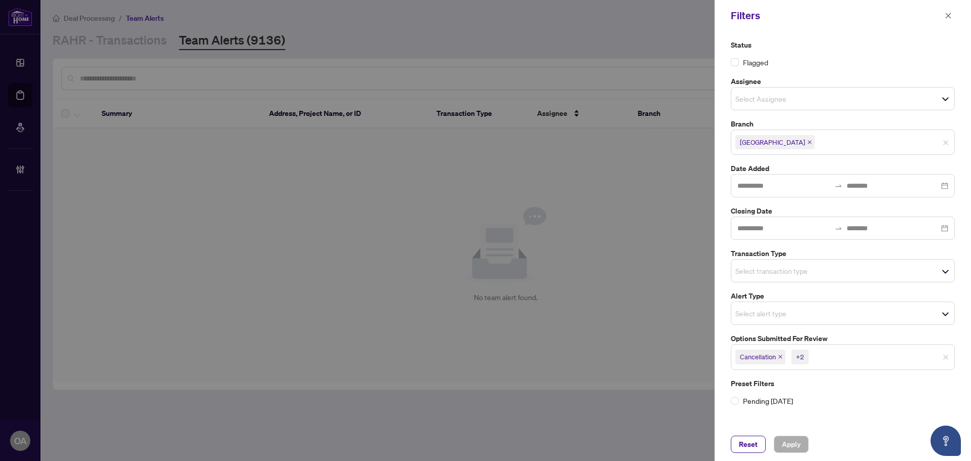
click at [782, 358] on icon "close" at bounding box center [780, 357] width 4 height 4
click at [778, 357] on icon "close" at bounding box center [777, 356] width 5 height 5
click at [787, 353] on span "Mutual Release" at bounding box center [764, 356] width 58 height 14
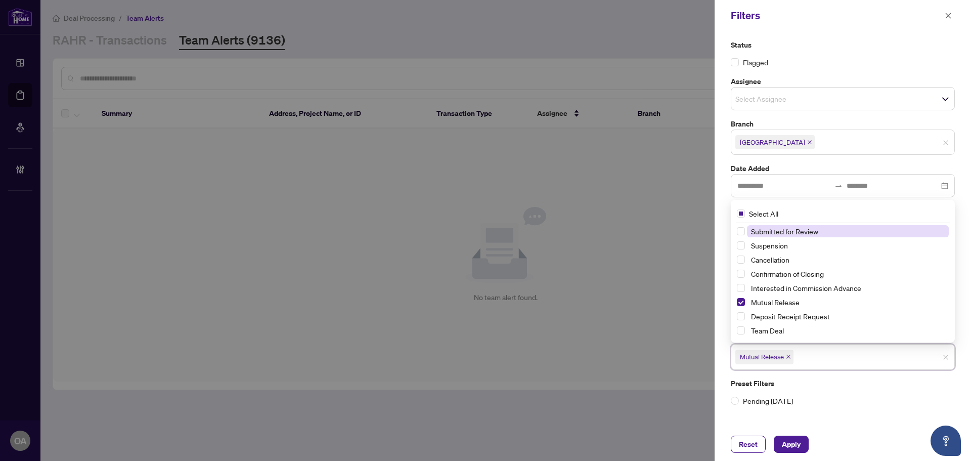
click at [790, 357] on icon "close" at bounding box center [788, 356] width 5 height 5
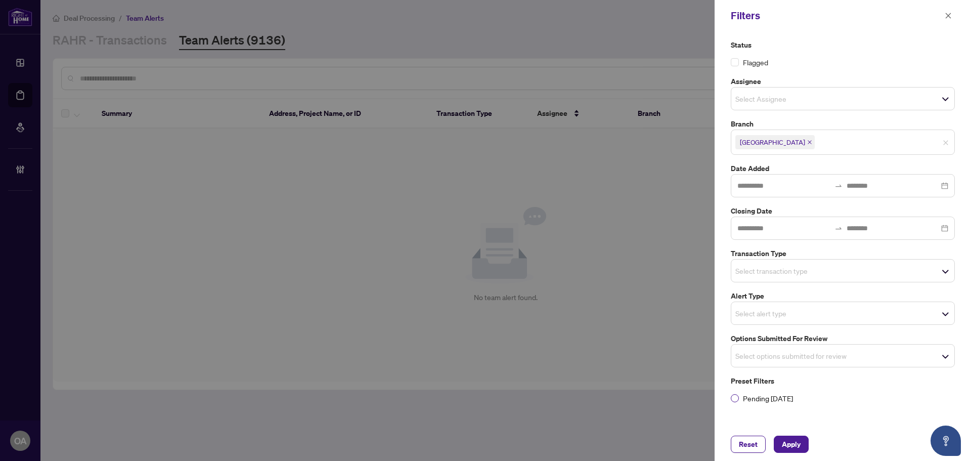
click at [804, 401] on label "Pending Today" at bounding box center [843, 397] width 224 height 11
click at [788, 441] on span "Apply" at bounding box center [791, 444] width 19 height 16
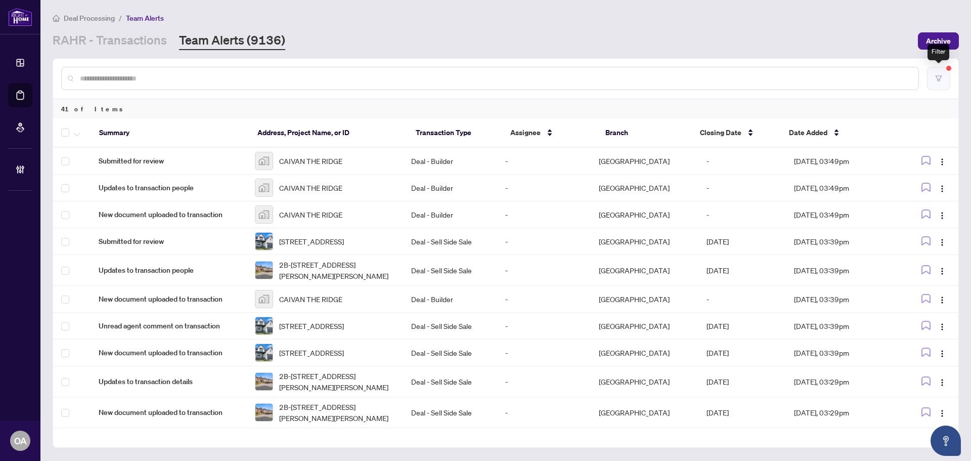
click at [943, 79] on button "button" at bounding box center [938, 78] width 23 height 23
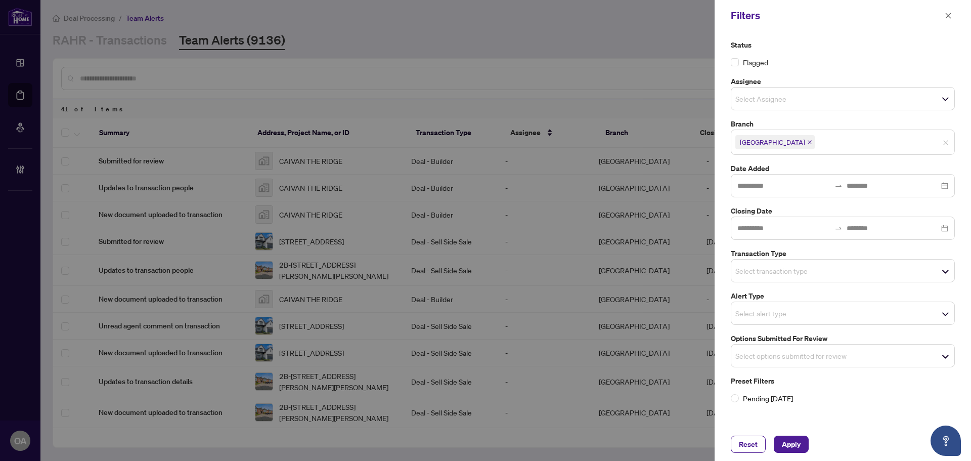
click at [767, 277] on span "Select transaction type" at bounding box center [842, 270] width 223 height 14
click at [768, 314] on input "search" at bounding box center [770, 313] width 71 height 12
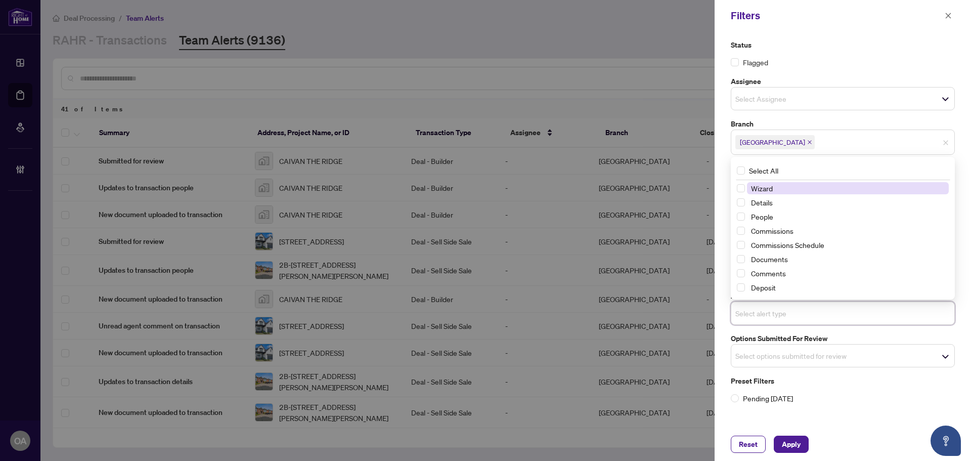
click at [763, 348] on span "Select options submitted for review" at bounding box center [842, 355] width 223 height 14
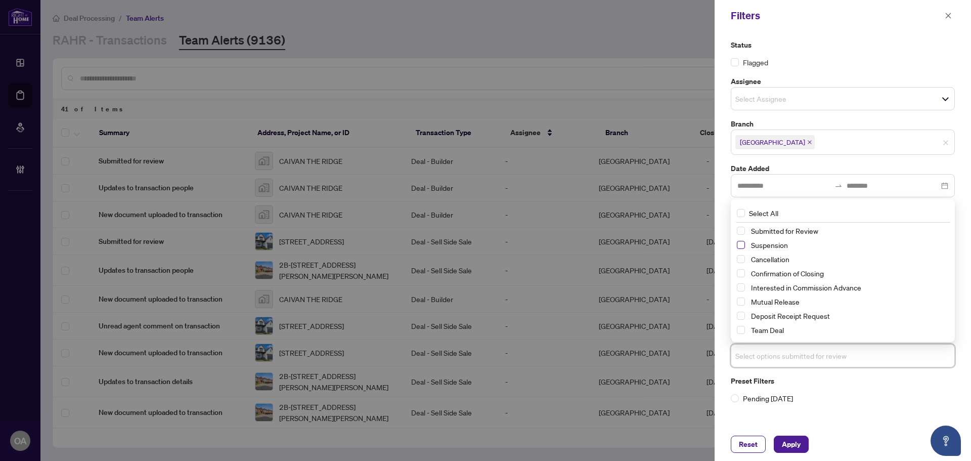
click at [739, 246] on span "Select Suspension" at bounding box center [741, 245] width 8 height 8
click at [743, 259] on span "Select Cancellation" at bounding box center [741, 259] width 8 height 8
click at [743, 301] on span "Select Mutual Release" at bounding box center [741, 302] width 8 height 8
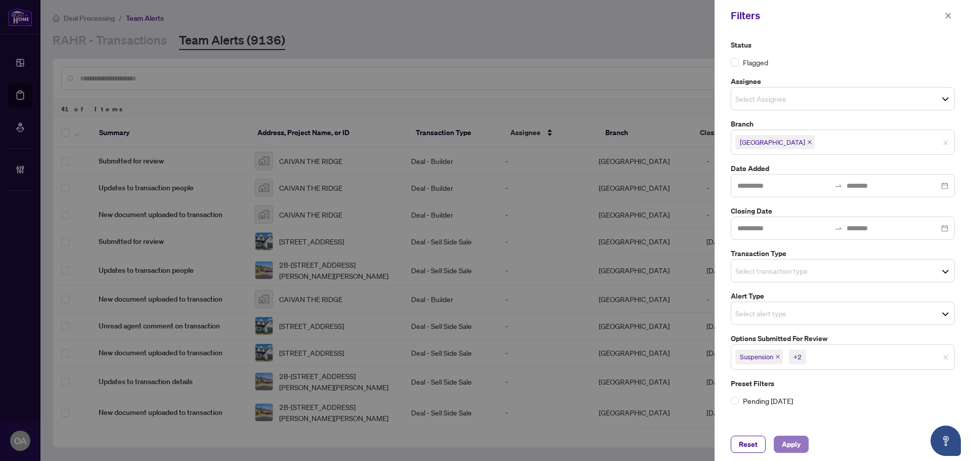
click at [801, 444] on button "Apply" at bounding box center [791, 443] width 35 height 17
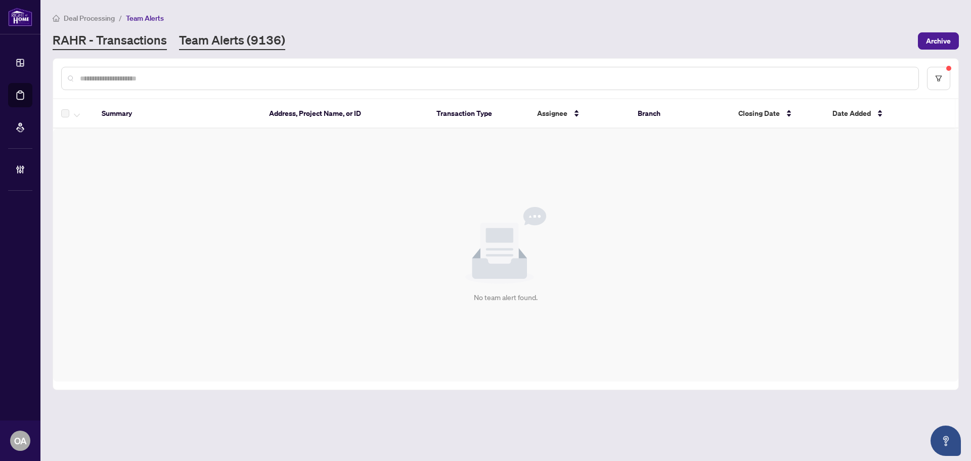
click at [150, 42] on link "RAHR - Transactions" at bounding box center [110, 41] width 114 height 18
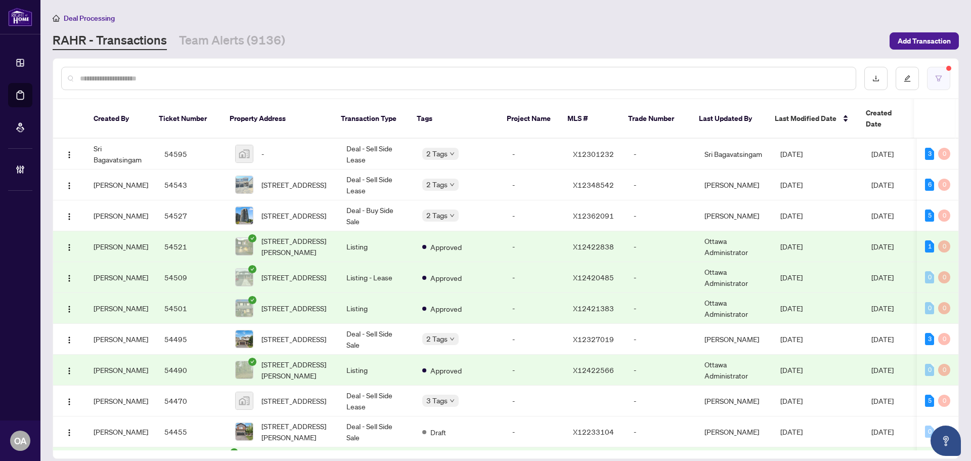
click at [936, 84] on button "button" at bounding box center [938, 78] width 23 height 23
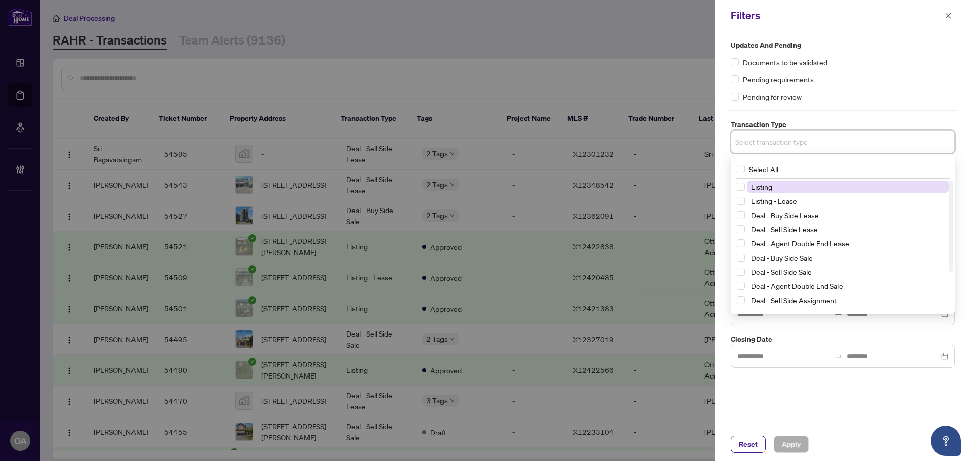
click at [765, 144] on input "search" at bounding box center [770, 142] width 71 height 12
click at [790, 188] on span "Listing" at bounding box center [848, 187] width 202 height 12
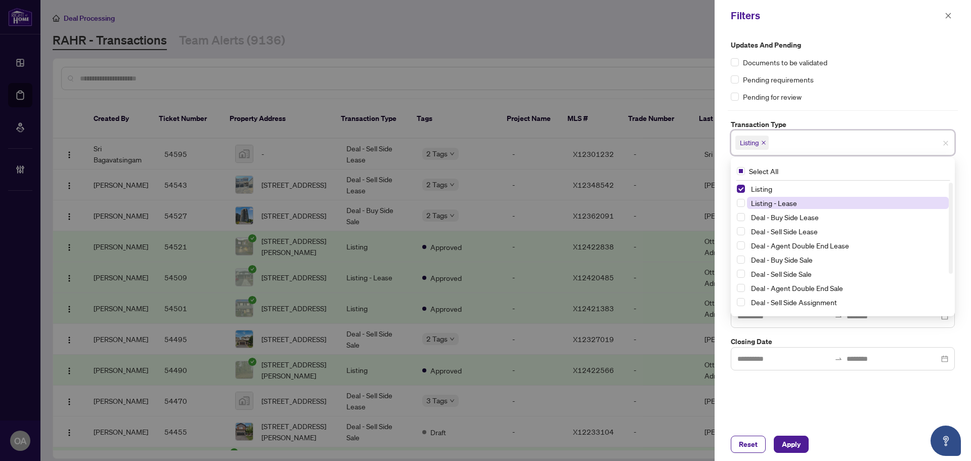
click at [784, 201] on span "Listing - Lease" at bounding box center [774, 202] width 46 height 9
click at [793, 440] on span "Apply" at bounding box center [791, 444] width 19 height 16
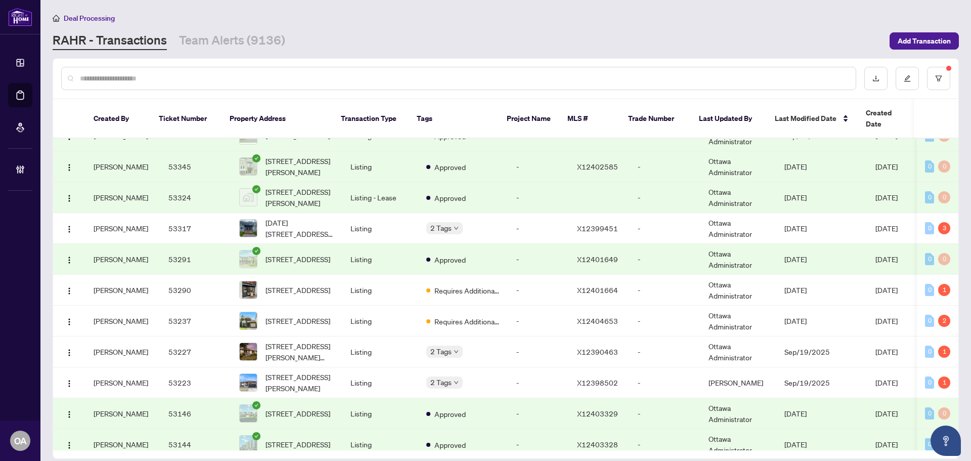
scroll to position [1178, 0]
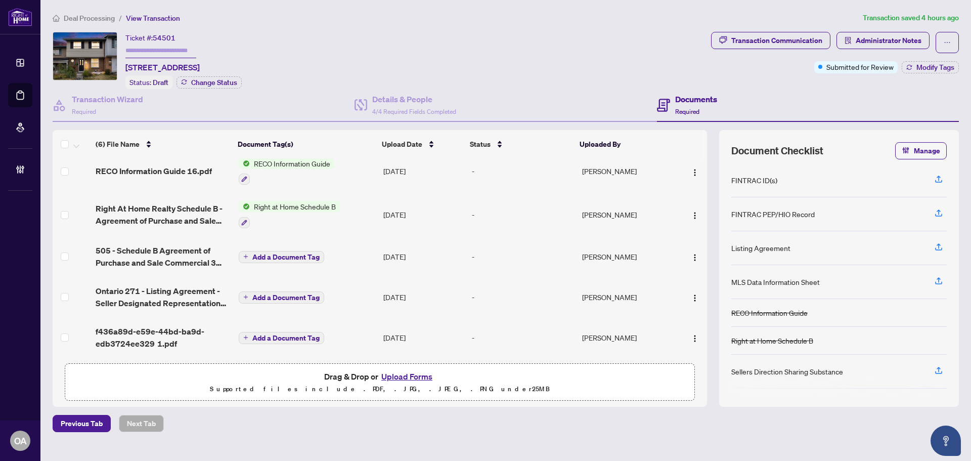
scroll to position [55, 0]
click at [142, 254] on span "505 - Schedule B Agreement of Purchase and Sale Commercial 3 1.pdf" at bounding box center [163, 256] width 135 height 24
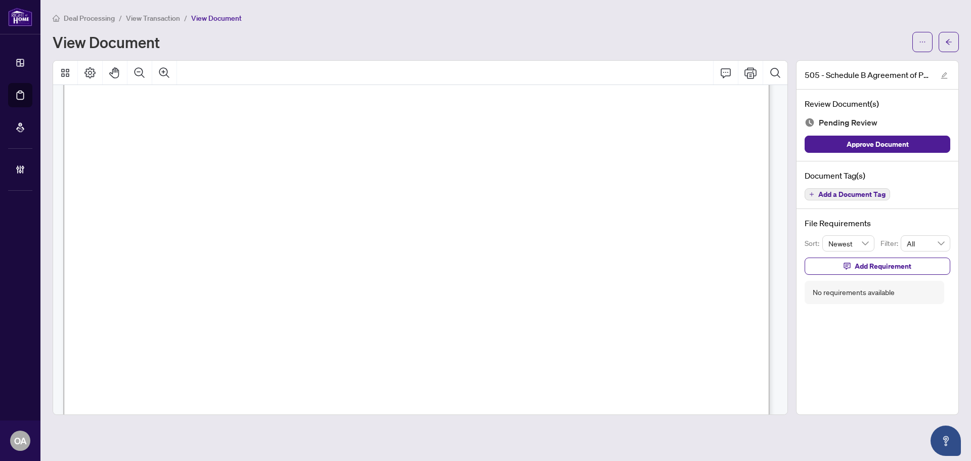
scroll to position [302, 0]
click at [335, 122] on span "deposit, which is less than $200.00." at bounding box center [223, 125] width 222 height 11
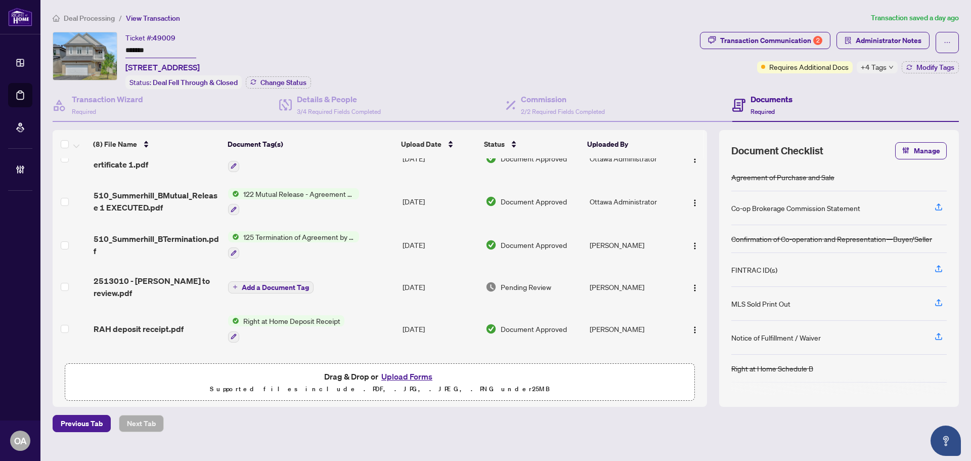
scroll to position [15, 0]
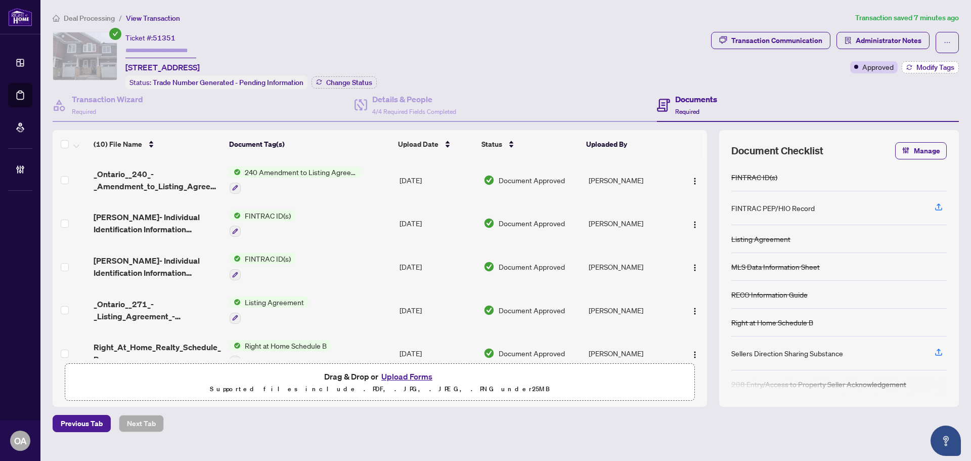
click at [930, 68] on span "Modify Tags" at bounding box center [935, 67] width 38 height 7
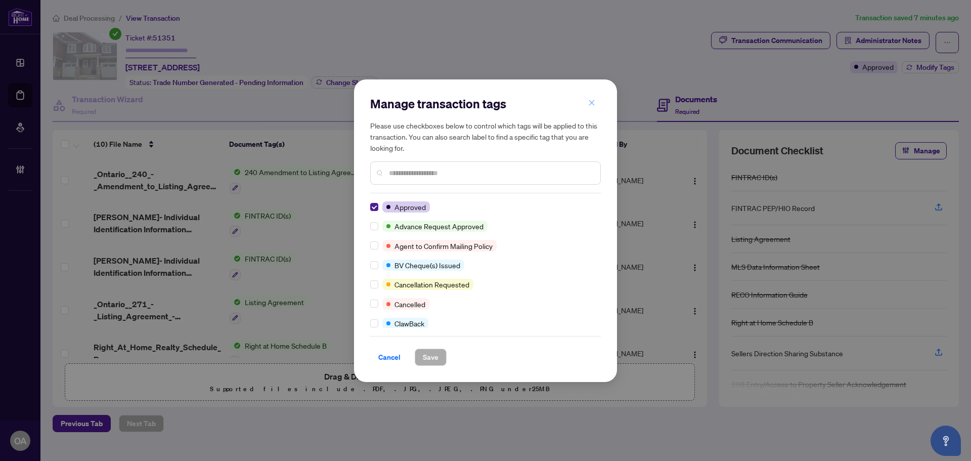
click at [596, 102] on button "button" at bounding box center [592, 103] width 20 height 17
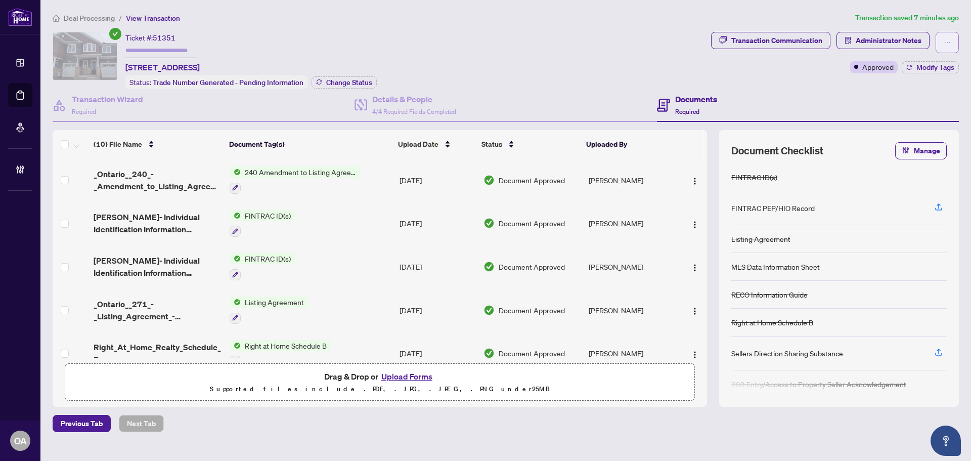
click at [936, 37] on button "button" at bounding box center [947, 42] width 23 height 21
drag, startPoint x: 624, startPoint y: 62, endPoint x: 488, endPoint y: 36, distance: 138.5
click at [623, 62] on div "Ticket #: 51351 713 PERSEUS Ave, Ottawa, Ontario K2J 3V5, Canada Status: Trade …" at bounding box center [380, 60] width 654 height 57
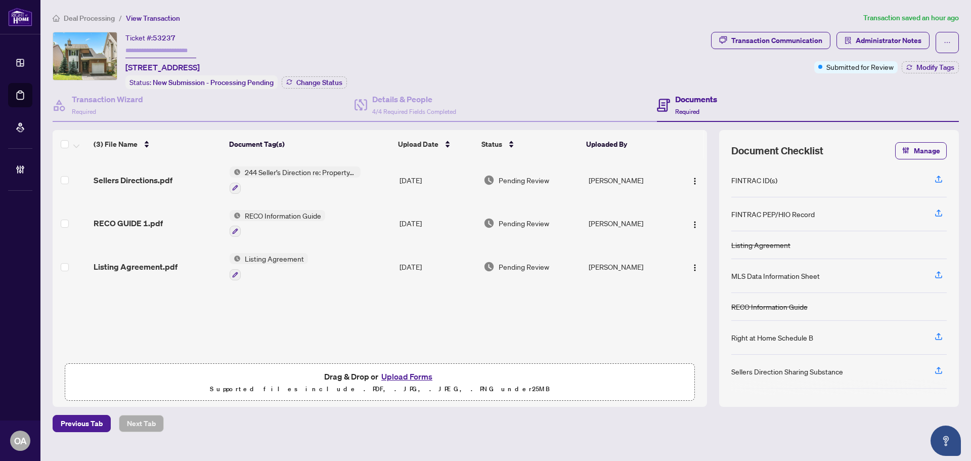
click at [131, 167] on td "Sellers Directions.pdf" at bounding box center [158, 179] width 136 height 43
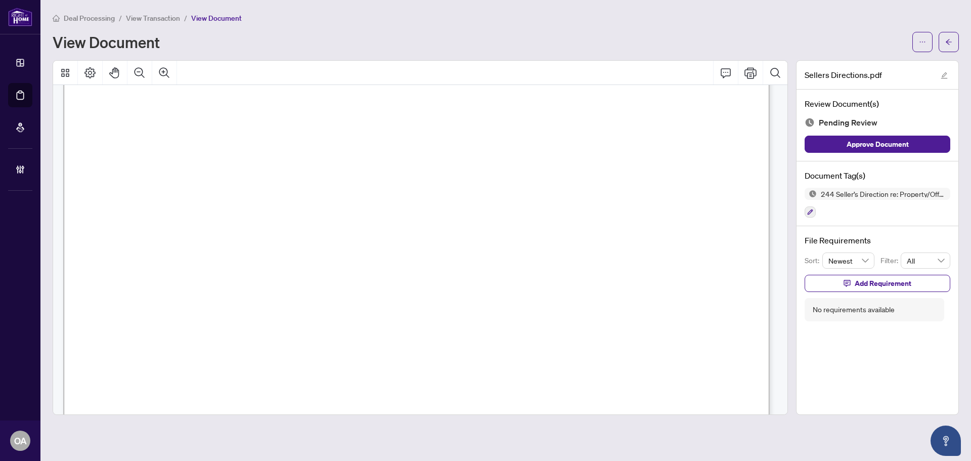
scroll to position [100, 0]
click at [813, 210] on icon "button" at bounding box center [810, 212] width 6 height 6
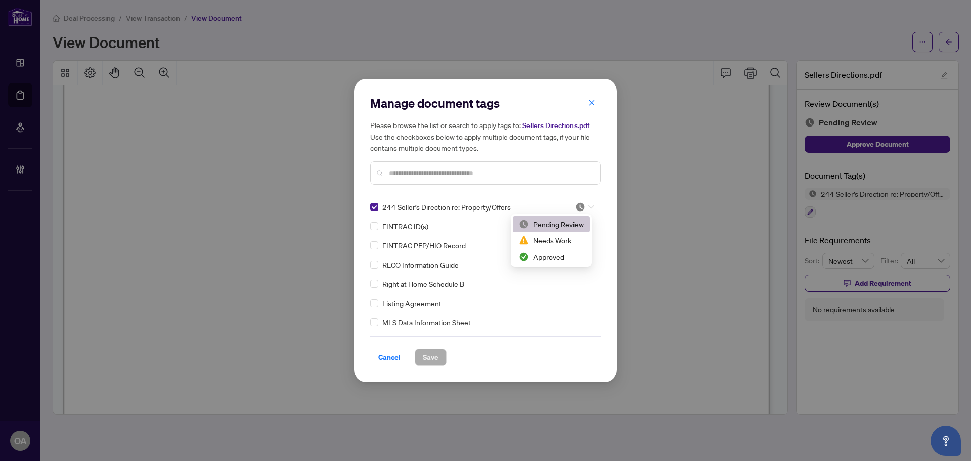
click at [585, 206] on div at bounding box center [584, 207] width 19 height 10
click at [548, 257] on div "Approved" at bounding box center [551, 256] width 65 height 11
click at [425, 348] on button "Save" at bounding box center [431, 356] width 32 height 17
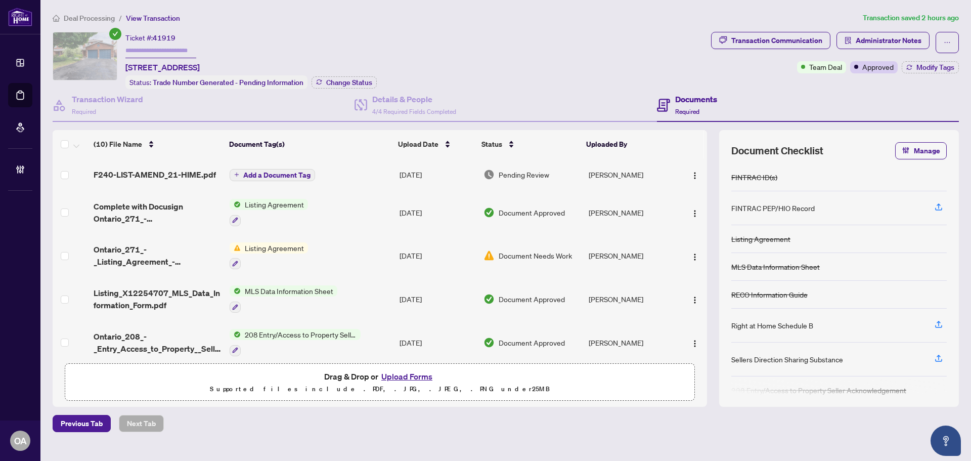
click at [137, 172] on span "F240-LIST-AMEND_21-HIME.pdf" at bounding box center [155, 174] width 122 height 12
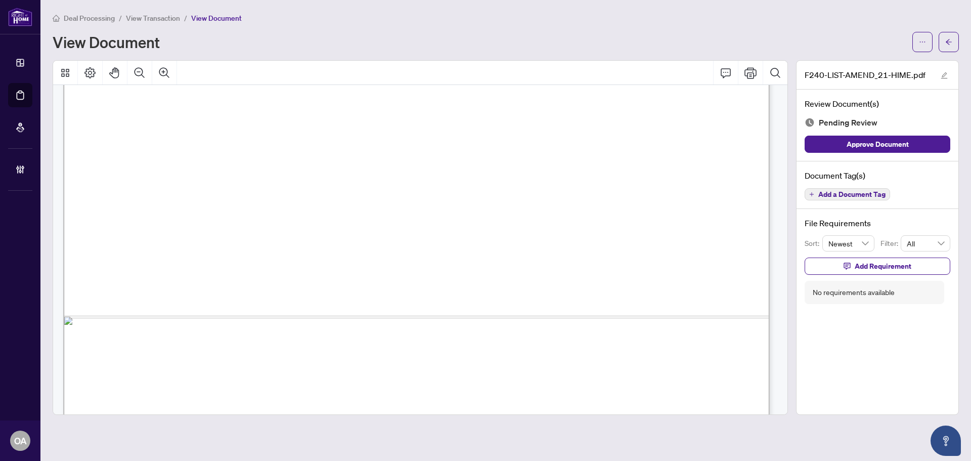
scroll to position [509, 0]
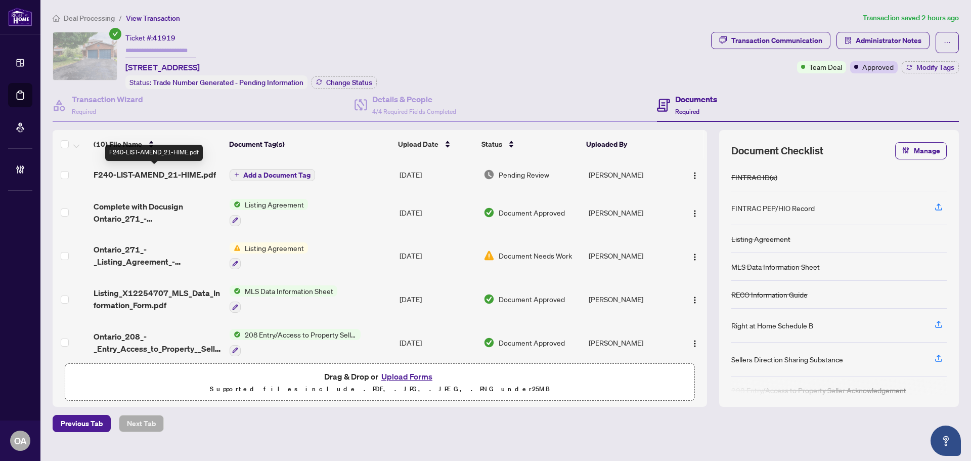
click at [186, 173] on span "F240-LIST-AMEND_21-HIME.pdf" at bounding box center [155, 174] width 122 height 12
click at [195, 168] on span "F240-LIST-AMEND_21-HIME.pdf" at bounding box center [155, 174] width 122 height 12
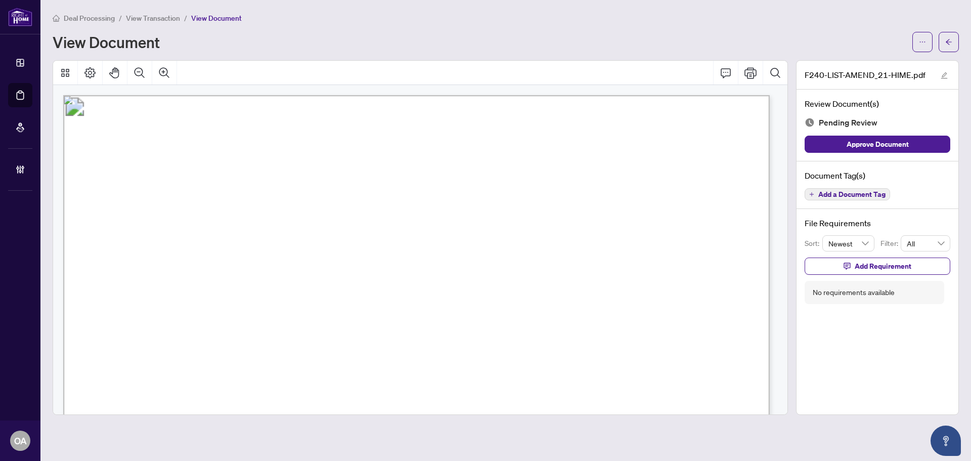
scroll to position [101, 0]
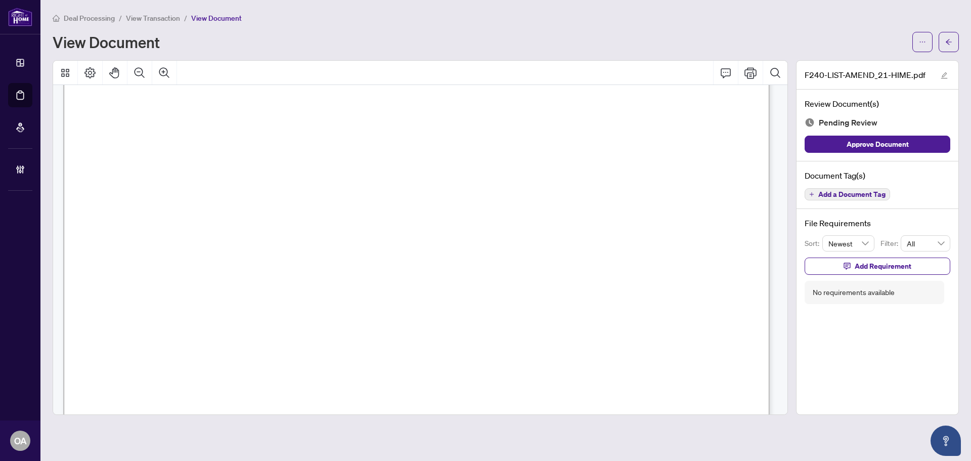
drag, startPoint x: 232, startPoint y: 279, endPoint x: 253, endPoint y: 285, distance: 21.7
drag, startPoint x: 242, startPoint y: 280, endPoint x: 297, endPoint y: 275, distance: 54.8
drag, startPoint x: 290, startPoint y: 273, endPoint x: 364, endPoint y: 286, distance: 74.5
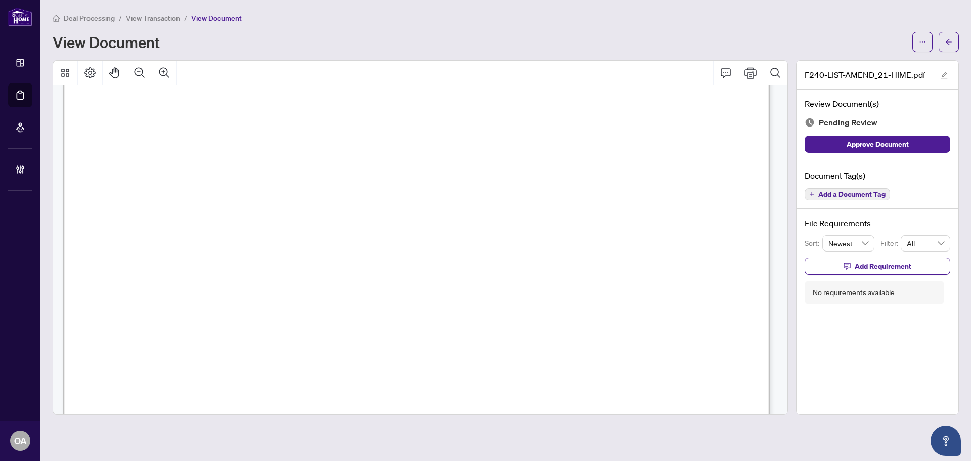
drag, startPoint x: 297, startPoint y: 278, endPoint x: 233, endPoint y: 280, distance: 64.7
drag, startPoint x: 234, startPoint y: 270, endPoint x: 275, endPoint y: 288, distance: 44.6
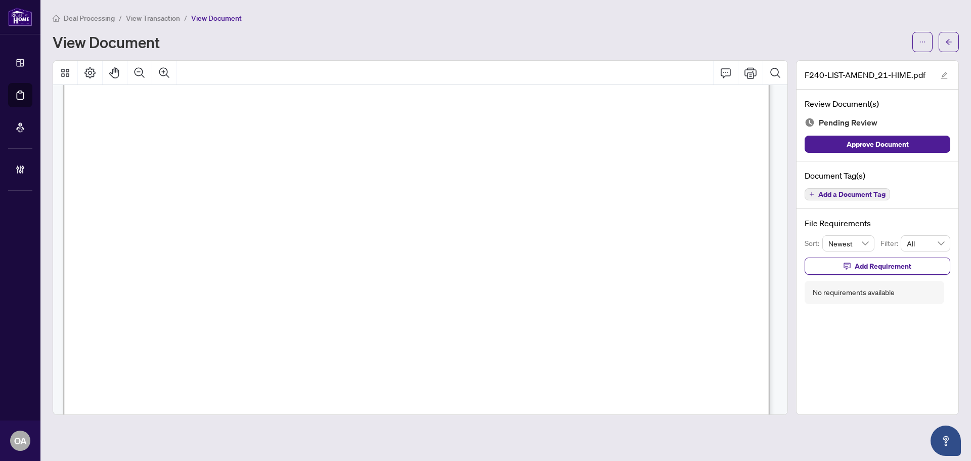
drag, startPoint x: 247, startPoint y: 268, endPoint x: 280, endPoint y: 285, distance: 37.1
drag, startPoint x: 279, startPoint y: 284, endPoint x: 581, endPoint y: 247, distance: 304.1
click at [830, 192] on span "Add a Document Tag" at bounding box center [851, 194] width 67 height 7
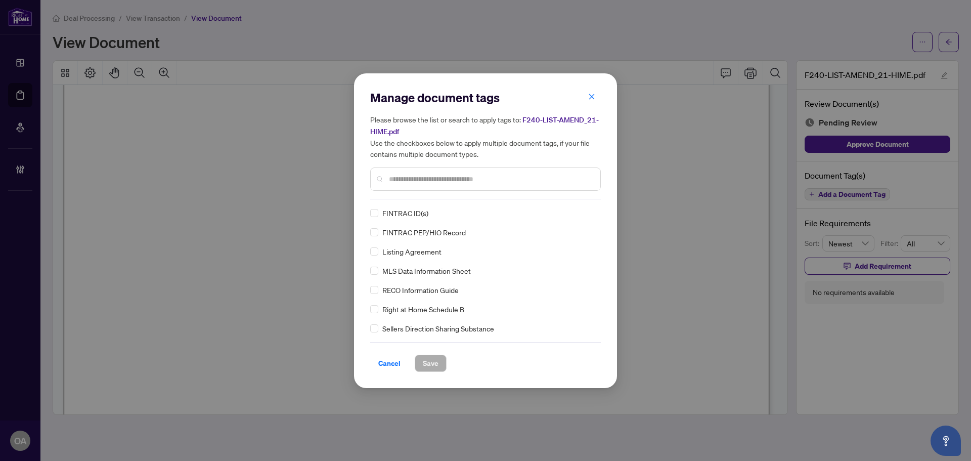
click at [438, 176] on input "text" at bounding box center [490, 178] width 203 height 11
click at [593, 88] on button "button" at bounding box center [592, 96] width 20 height 17
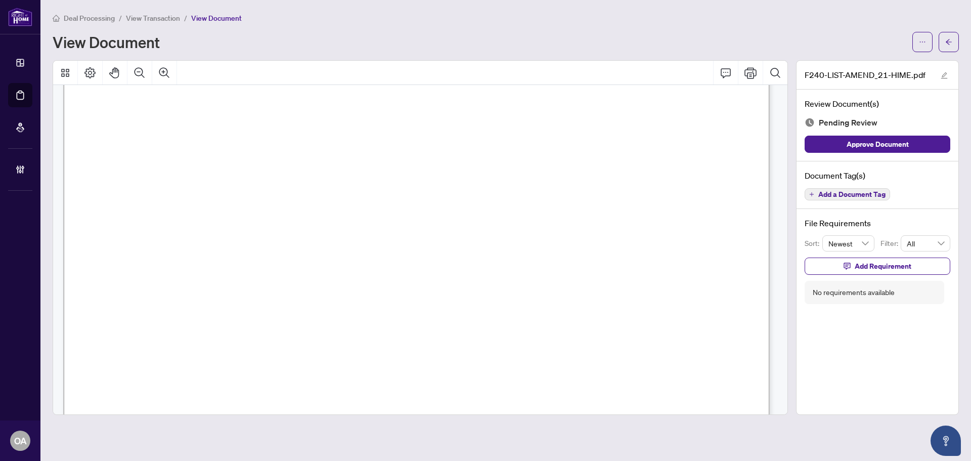
drag, startPoint x: 835, startPoint y: 197, endPoint x: 835, endPoint y: 179, distance: 17.7
click at [835, 193] on span "Add a Document Tag" at bounding box center [851, 194] width 67 height 7
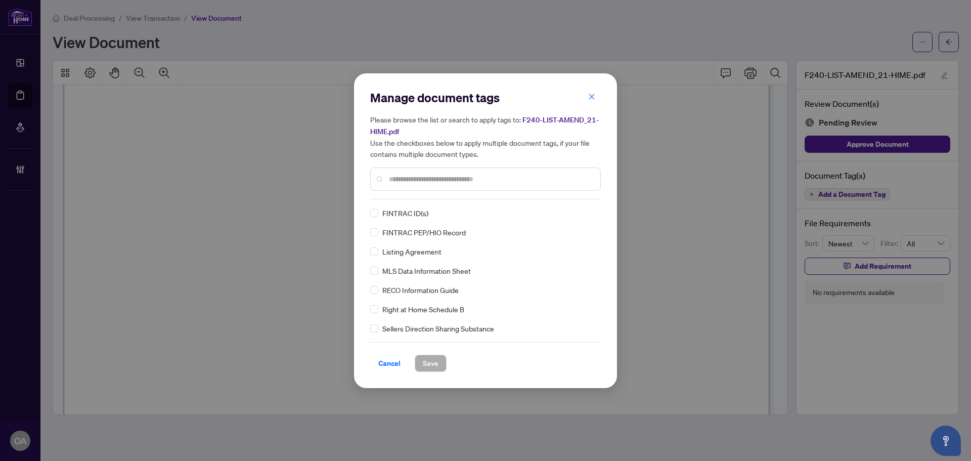
click at [398, 179] on input "text" at bounding box center [490, 178] width 203 height 11
click at [381, 174] on div at bounding box center [485, 178] width 231 height 23
drag, startPoint x: 419, startPoint y: 169, endPoint x: 413, endPoint y: 182, distance: 13.8
click at [415, 178] on div at bounding box center [485, 178] width 231 height 23
click at [412, 181] on input "text" at bounding box center [490, 178] width 203 height 11
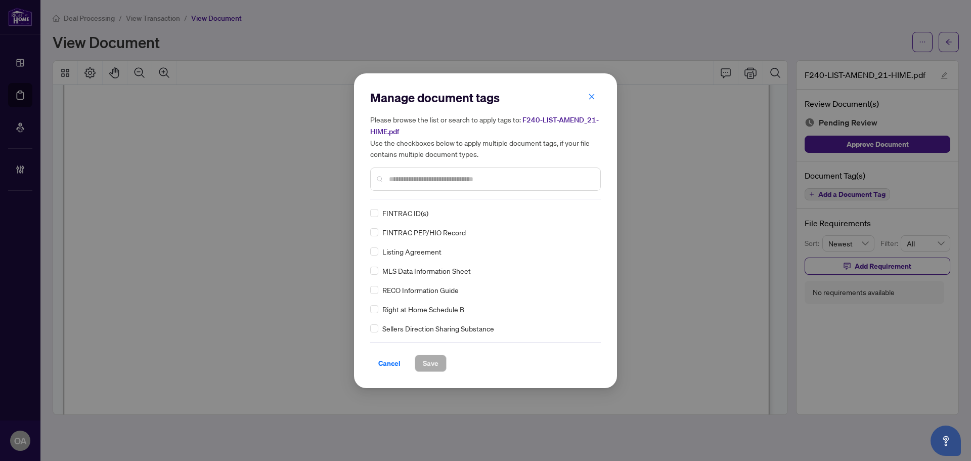
drag, startPoint x: 451, startPoint y: 163, endPoint x: 444, endPoint y: 184, distance: 21.6
click at [450, 167] on div "Please browse the list or search to apply tags to: F240-LIST-AMEND_21-HIME.pdf …" at bounding box center [485, 152] width 231 height 77
click at [444, 184] on div at bounding box center [485, 178] width 231 height 23
click at [422, 184] on input "text" at bounding box center [490, 178] width 203 height 11
type input "*"
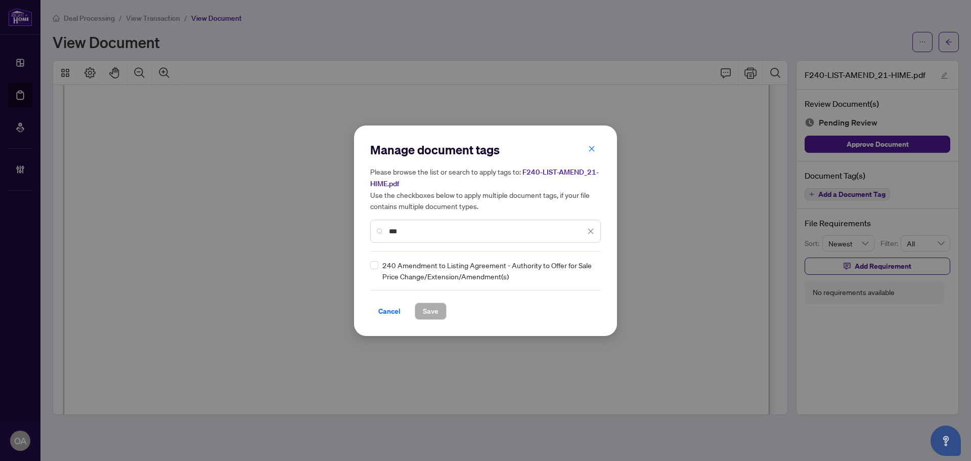
type input "***"
click at [587, 269] on div at bounding box center [584, 270] width 19 height 10
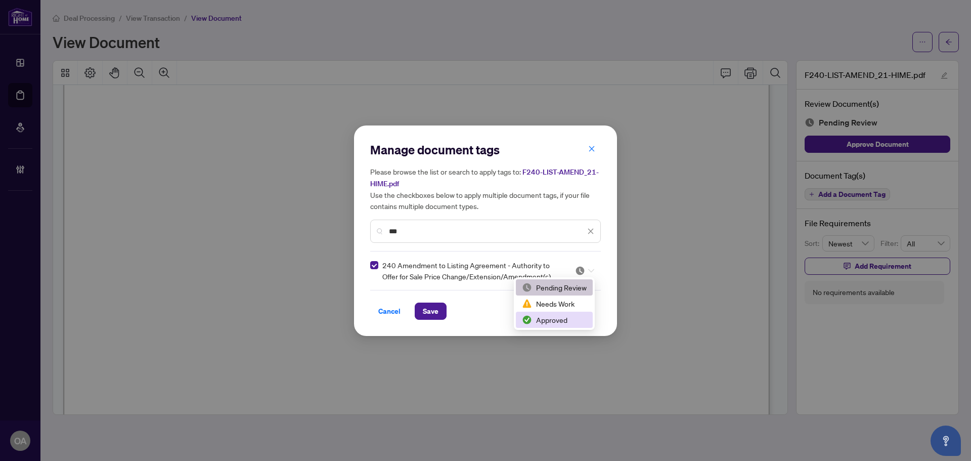
click at [544, 319] on div "Approved" at bounding box center [554, 319] width 65 height 11
click at [442, 310] on button "Save" at bounding box center [431, 310] width 32 height 17
